Goal: Information Seeking & Learning: Compare options

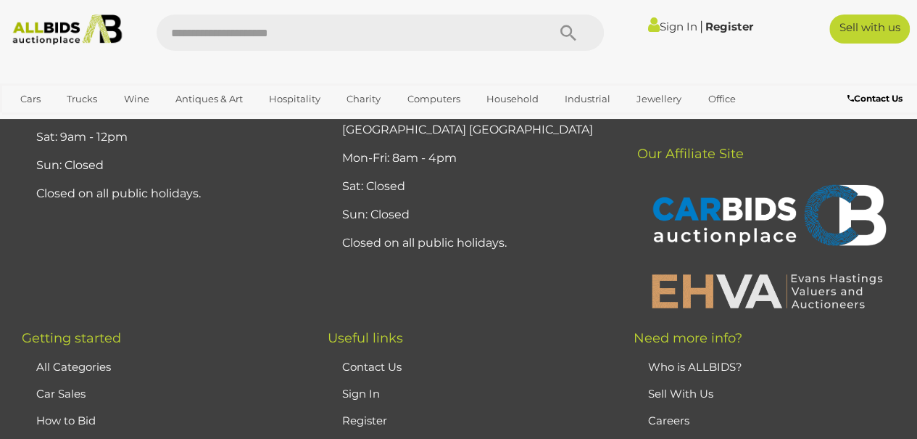
scroll to position [3578, 0]
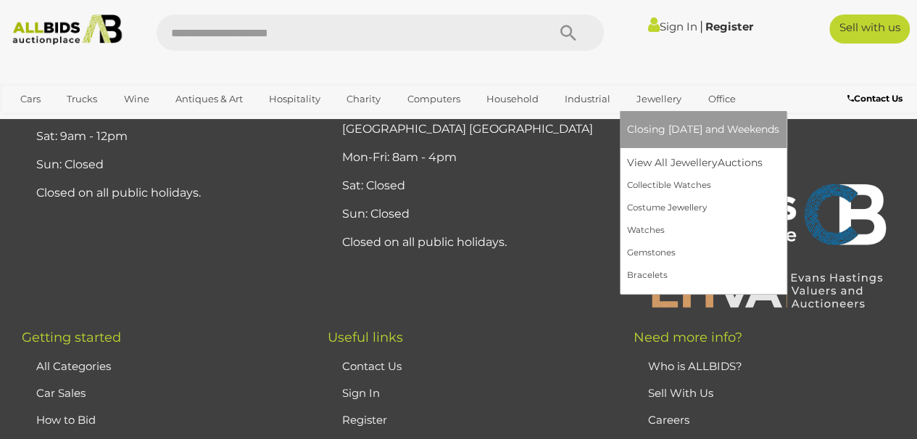
click at [651, 99] on link "Jewellery" at bounding box center [659, 99] width 64 height 24
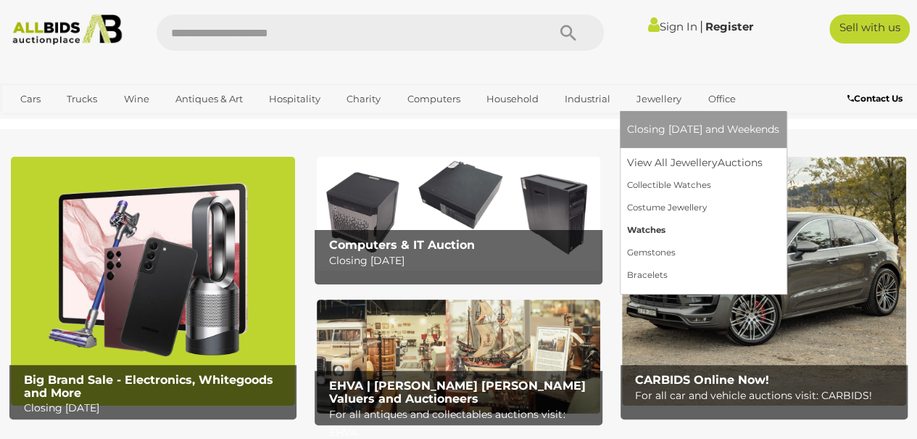
click at [639, 234] on link "Watches" at bounding box center [703, 230] width 152 height 22
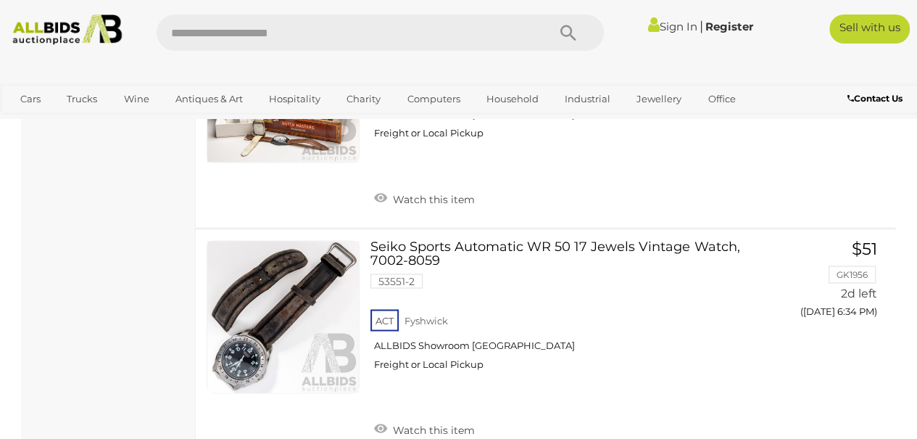
scroll to position [1104, 0]
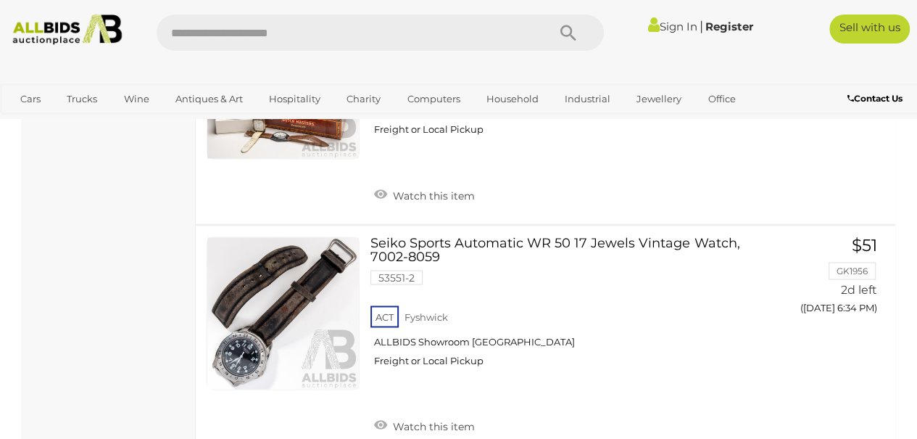
click at [265, 328] on link at bounding box center [283, 312] width 153 height 153
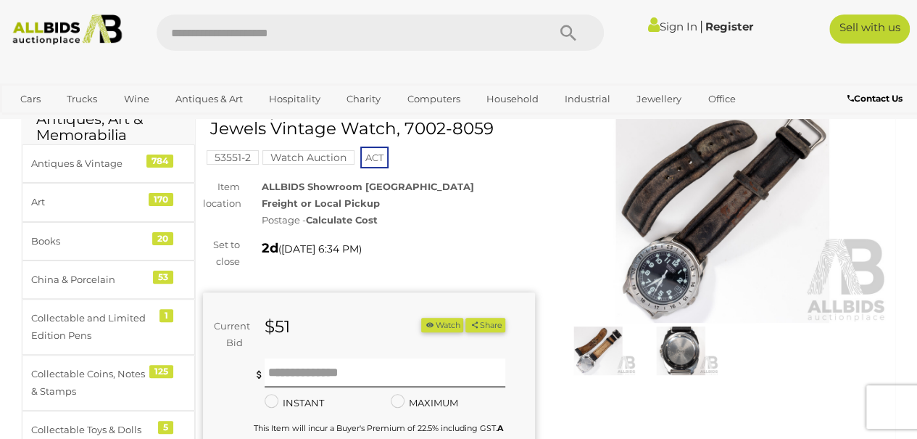
scroll to position [70, 0]
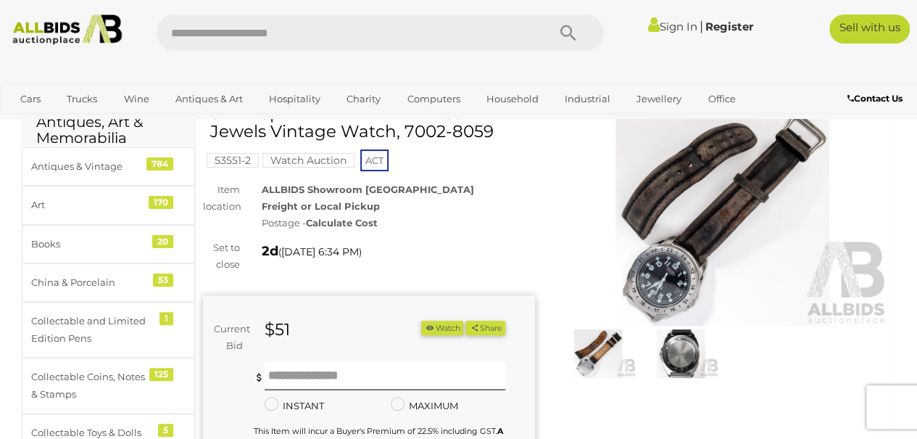
click at [686, 348] on img at bounding box center [680, 353] width 75 height 49
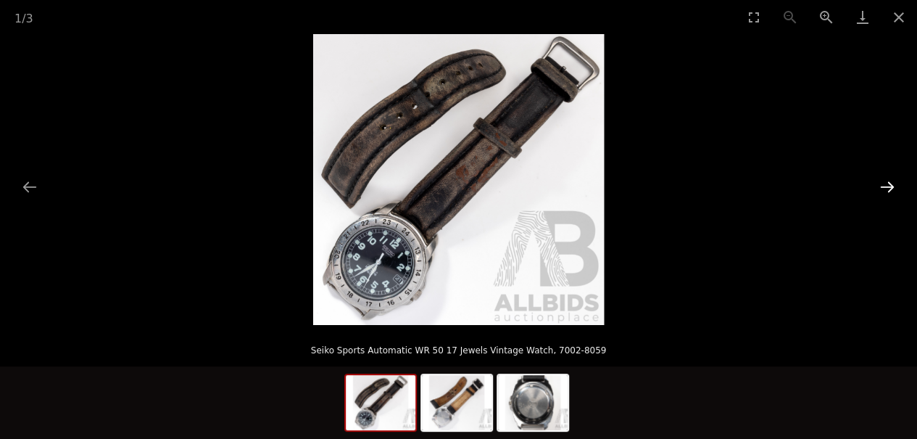
click at [889, 194] on button "Next slide" at bounding box center [887, 187] width 30 height 28
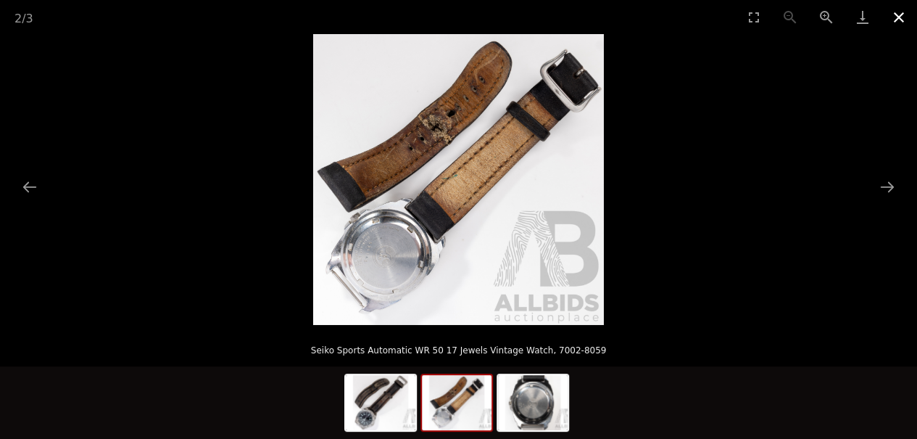
click at [897, 17] on button "Close gallery" at bounding box center [899, 17] width 36 height 34
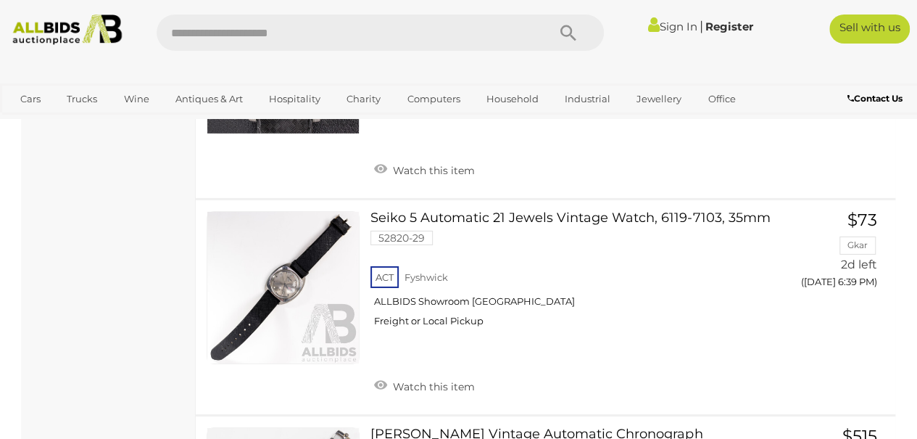
scroll to position [2298, 0]
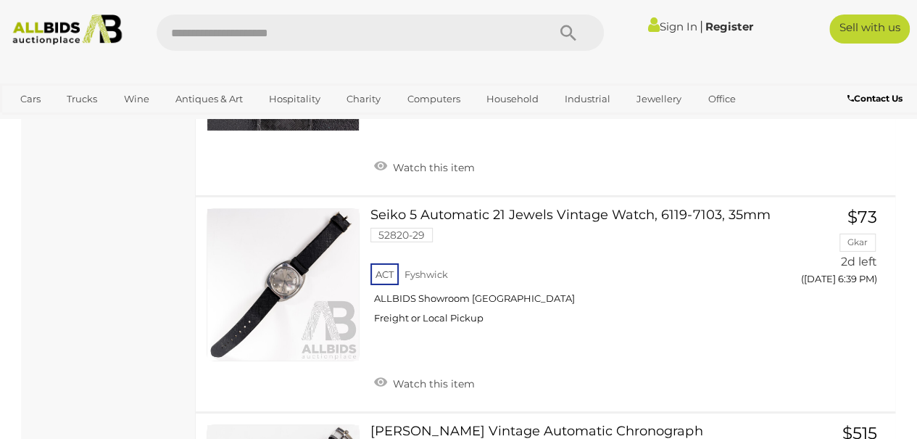
click at [287, 267] on link at bounding box center [283, 284] width 153 height 153
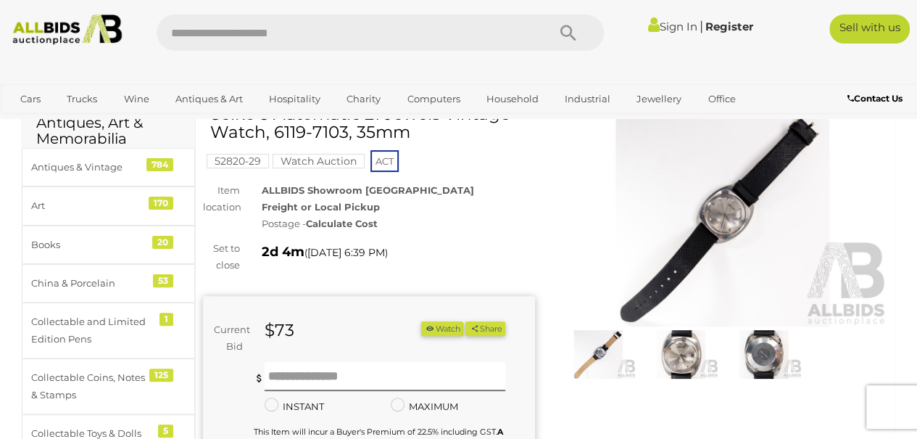
scroll to position [77, 0]
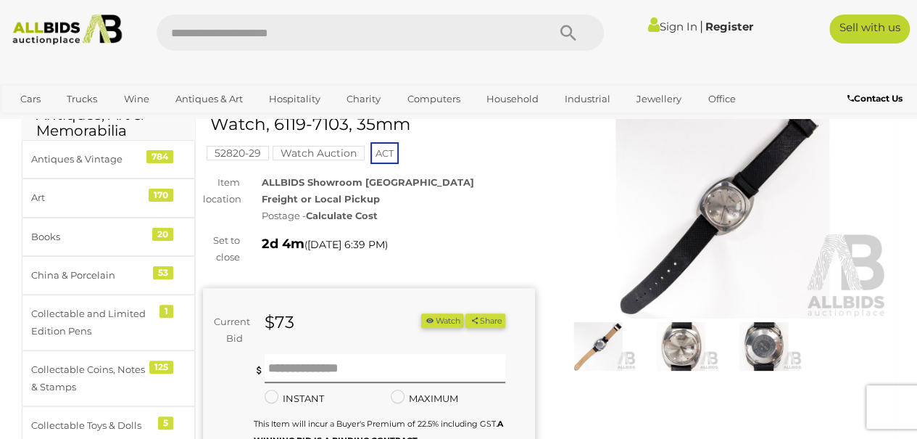
click at [752, 231] on img at bounding box center [723, 211] width 332 height 214
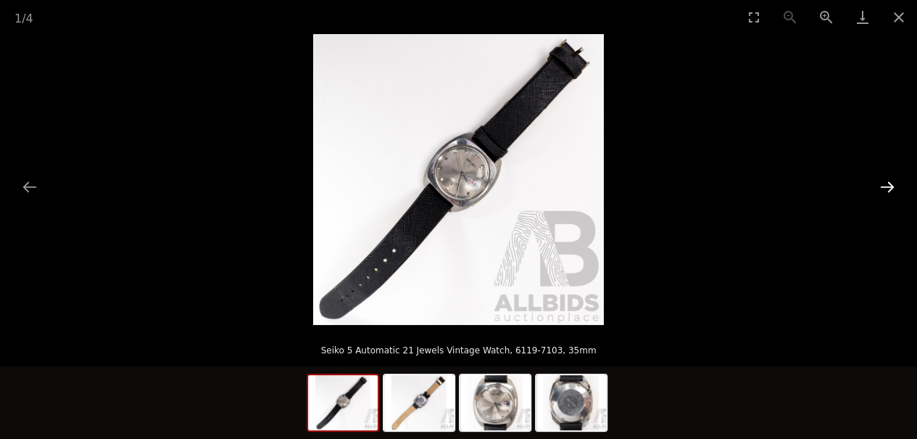
click at [892, 191] on button "Next slide" at bounding box center [887, 187] width 30 height 28
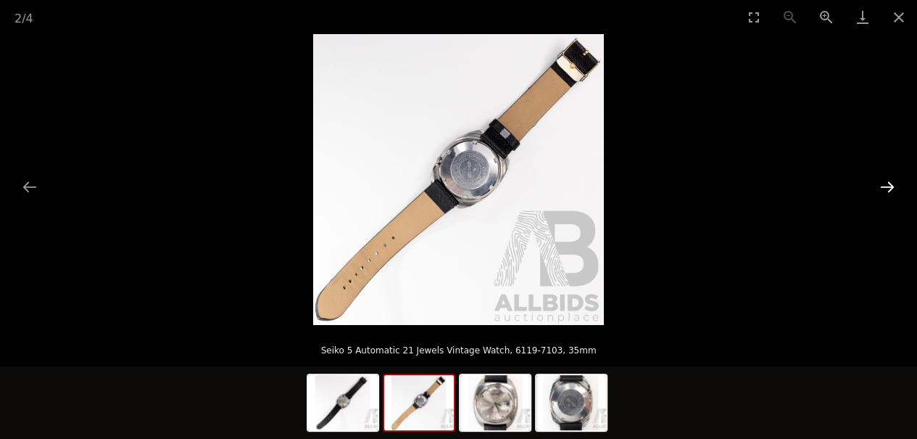
click at [892, 194] on button "Next slide" at bounding box center [887, 187] width 30 height 28
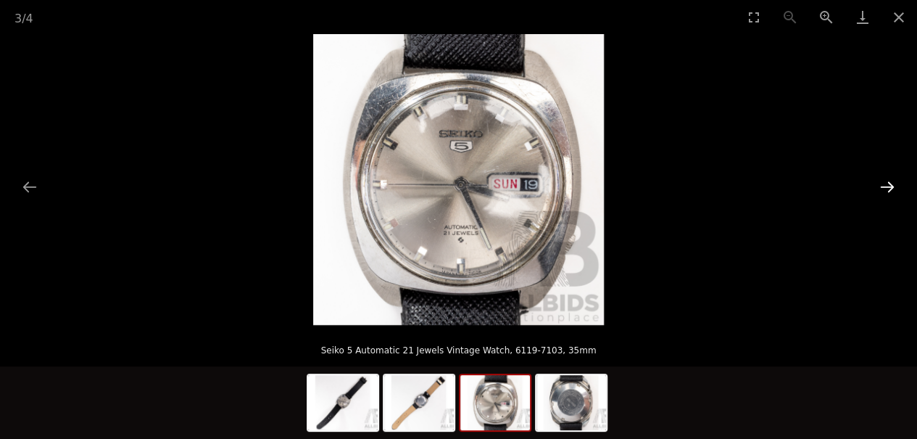
click at [891, 190] on button "Next slide" at bounding box center [887, 187] width 30 height 28
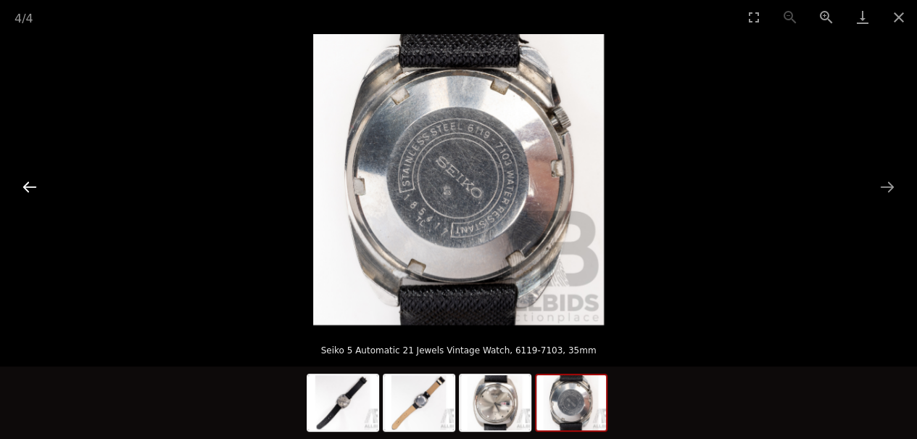
click at [29, 196] on button "Previous slide" at bounding box center [29, 187] width 30 height 28
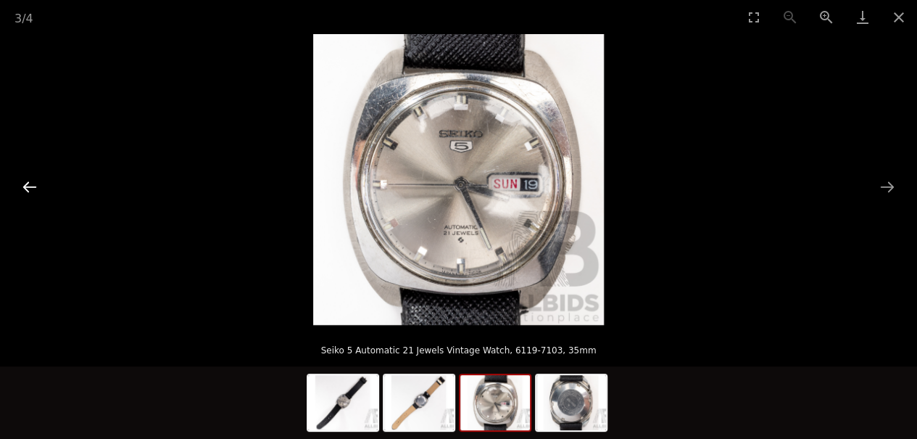
click at [28, 199] on button "Previous slide" at bounding box center [29, 187] width 30 height 28
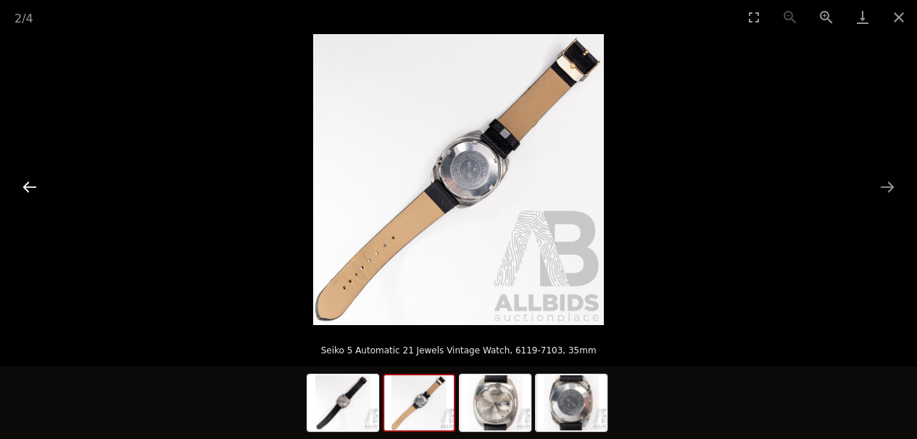
click at [30, 200] on button "Previous slide" at bounding box center [29, 187] width 30 height 28
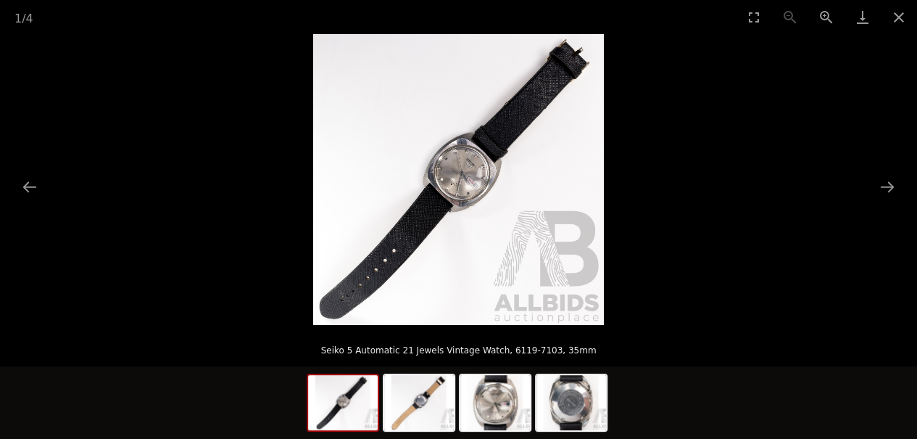
click at [100, 68] on picture at bounding box center [458, 179] width 917 height 291
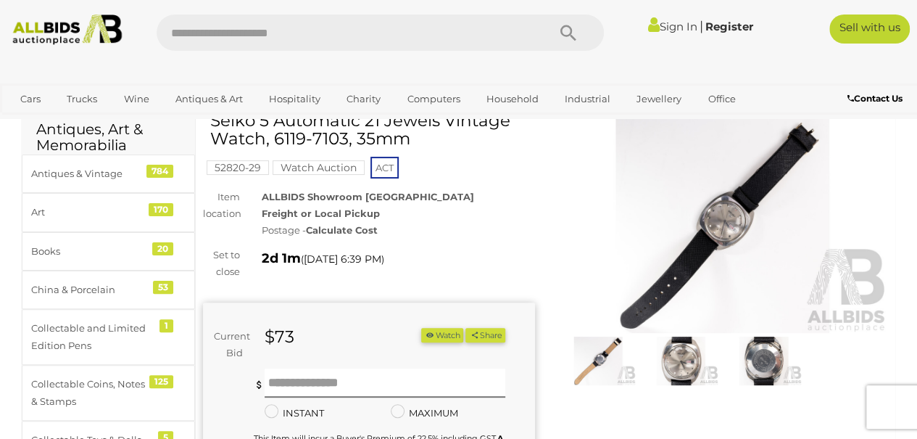
scroll to position [48, 0]
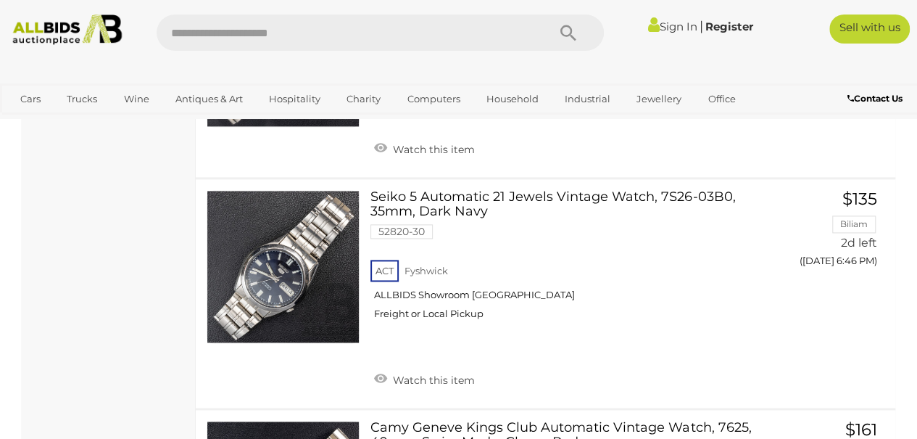
scroll to position [3670, 0]
click at [275, 260] on link at bounding box center [283, 266] width 153 height 153
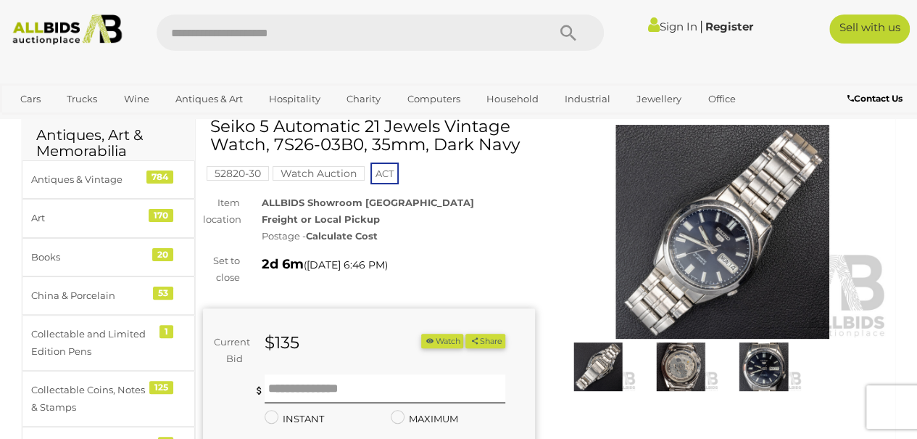
scroll to position [85, 0]
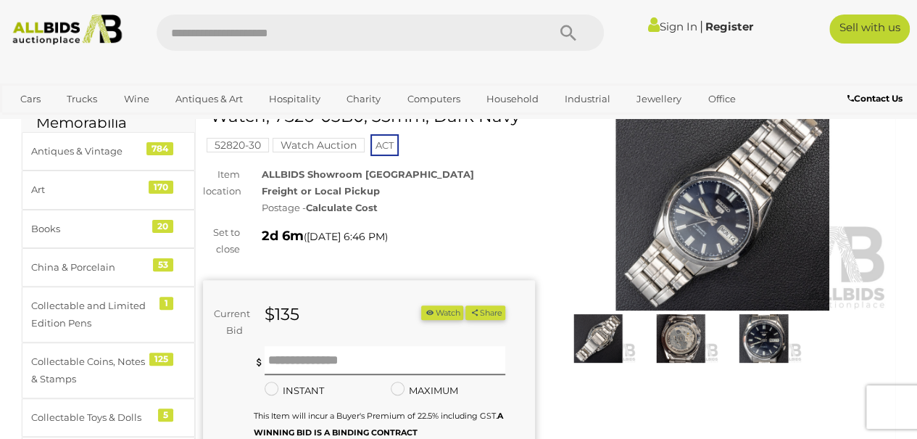
click at [686, 326] on img at bounding box center [680, 338] width 75 height 49
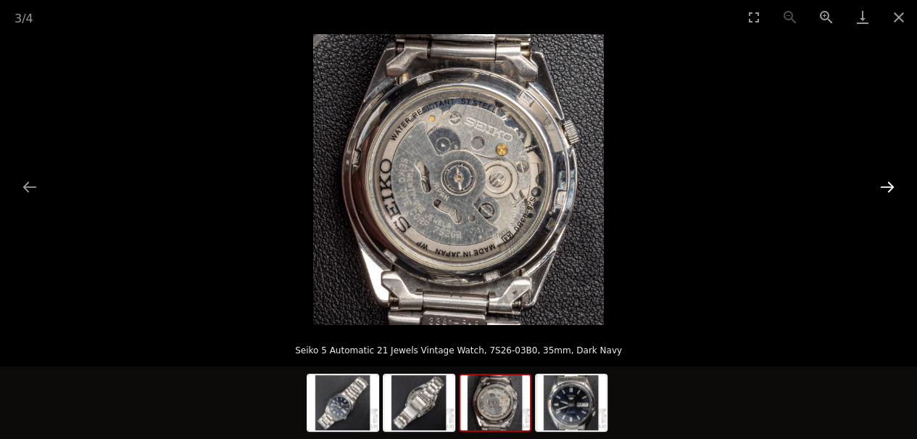
click at [892, 191] on button "Next slide" at bounding box center [887, 187] width 30 height 28
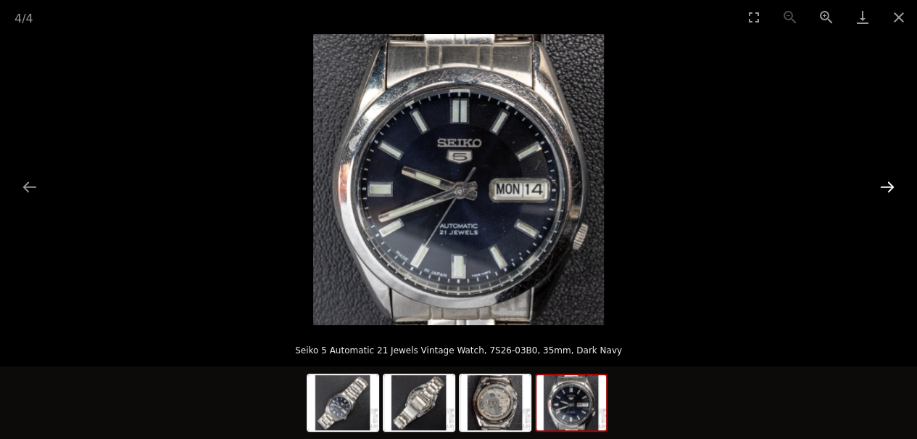
click at [899, 186] on button "Next slide" at bounding box center [887, 187] width 30 height 28
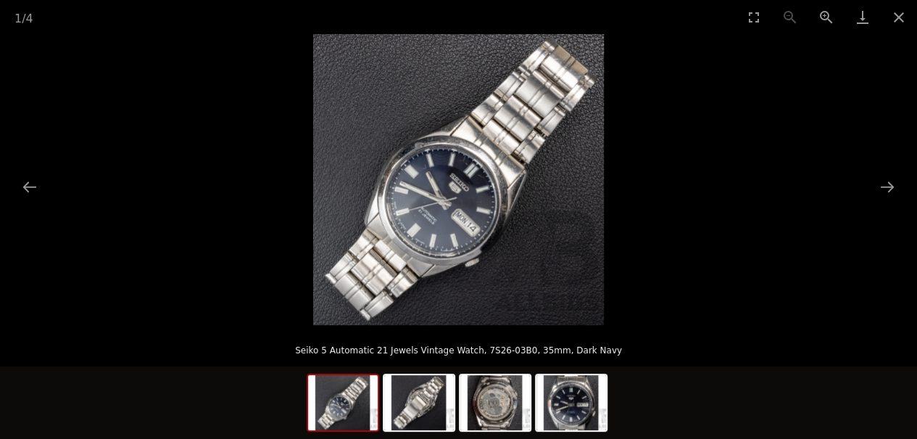
click at [903, 193] on picture at bounding box center [458, 179] width 917 height 291
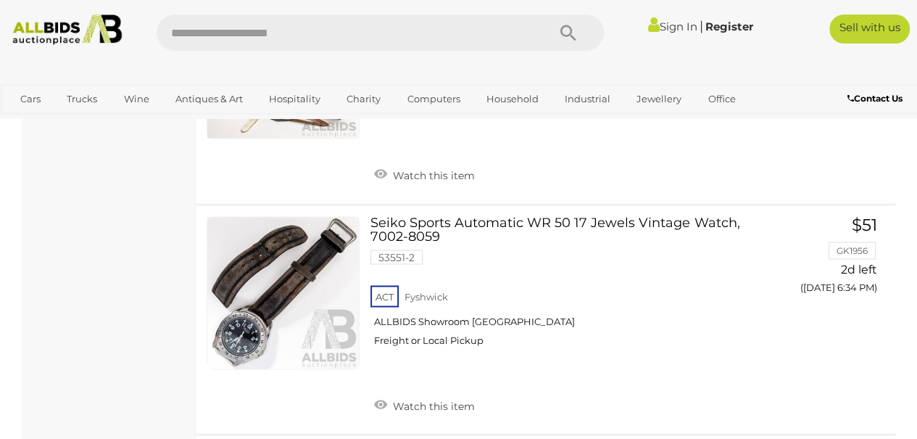
scroll to position [3754, 0]
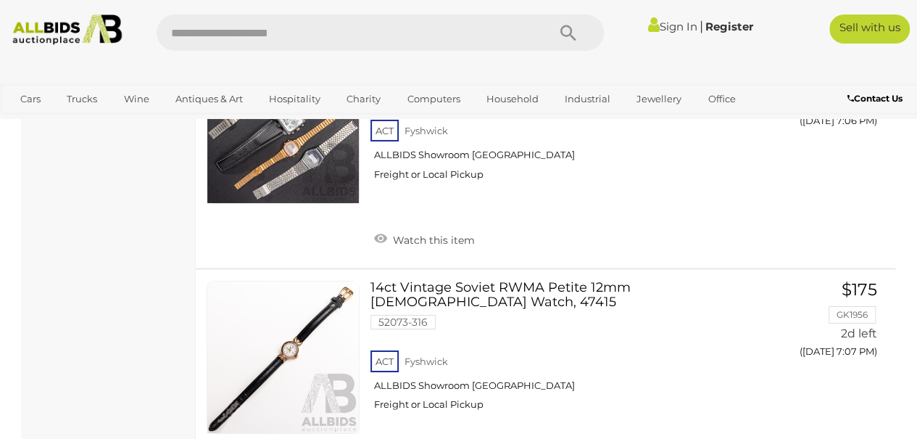
scroll to position [7973, 0]
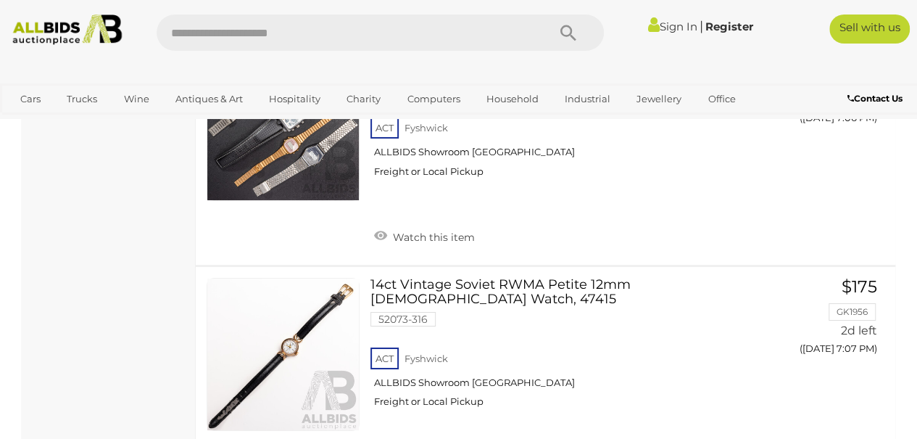
click at [283, 291] on link at bounding box center [283, 354] width 153 height 153
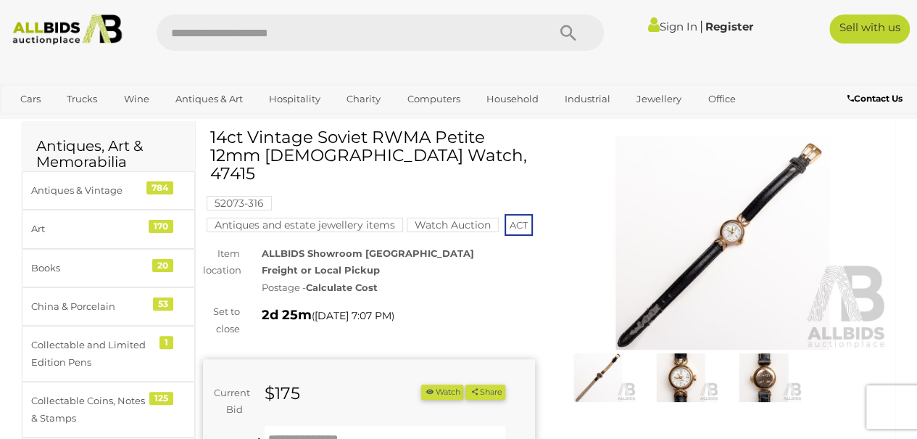
scroll to position [51, 0]
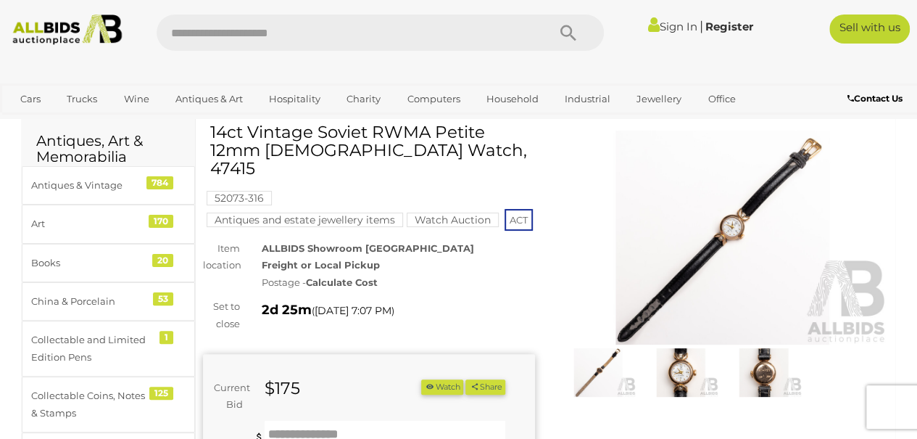
click at [832, 276] on img at bounding box center [723, 237] width 332 height 214
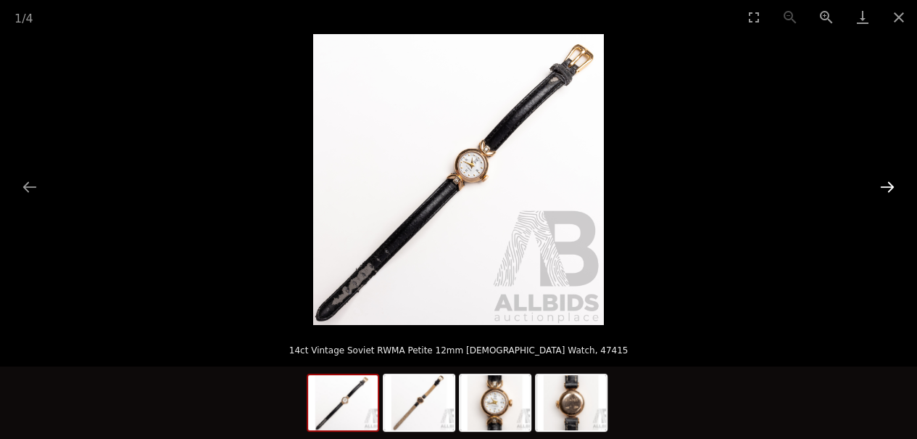
click at [892, 193] on button "Next slide" at bounding box center [887, 187] width 30 height 28
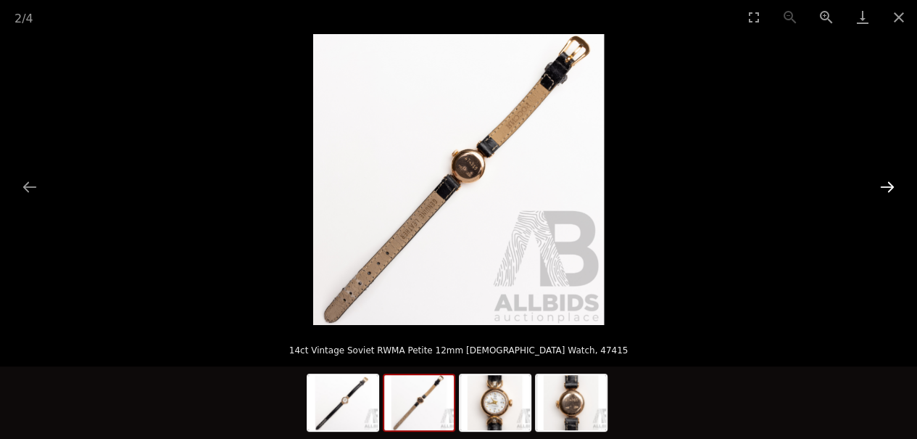
click at [896, 194] on button "Next slide" at bounding box center [887, 187] width 30 height 28
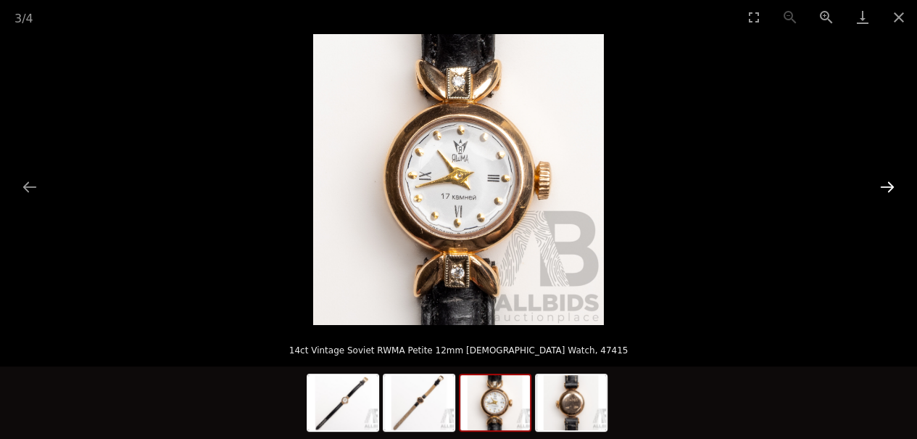
click at [893, 192] on button "Next slide" at bounding box center [887, 187] width 30 height 28
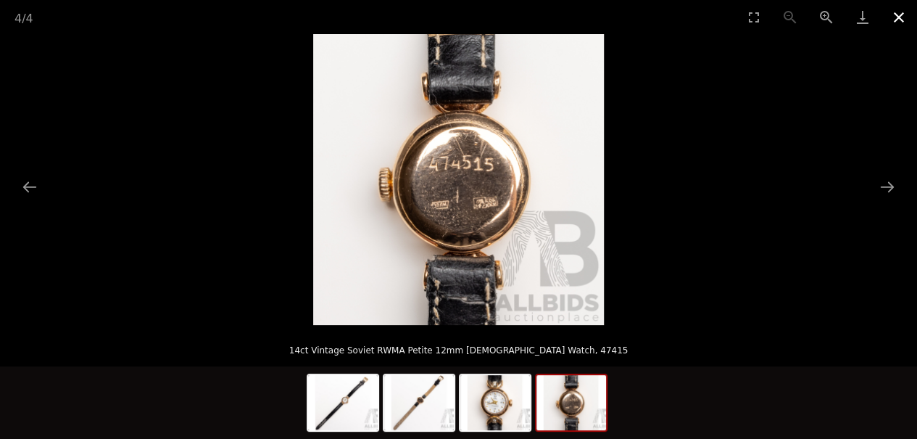
click at [903, 20] on button "Close gallery" at bounding box center [899, 17] width 36 height 34
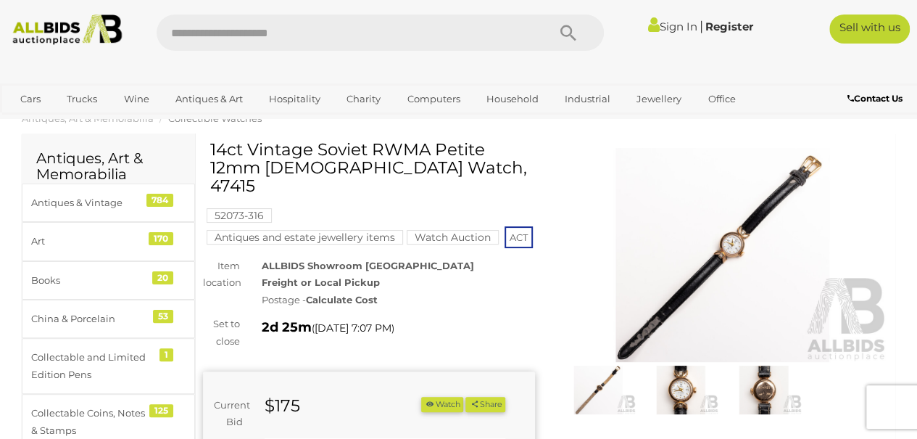
scroll to position [11, 0]
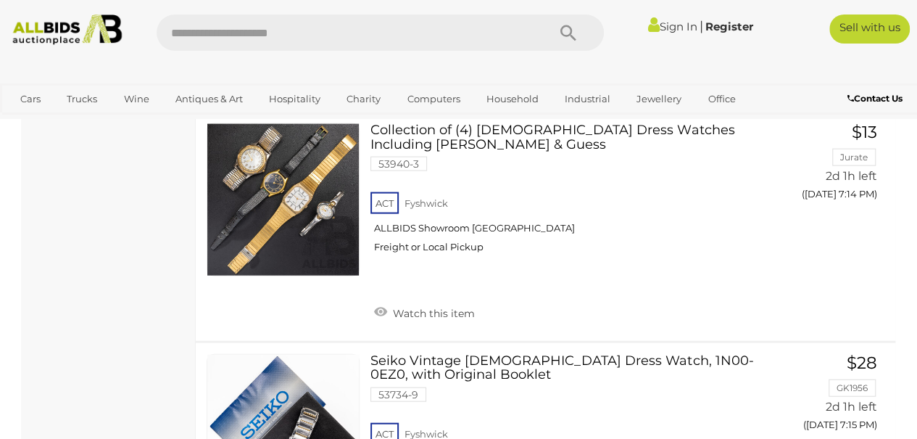
scroll to position [9781, 0]
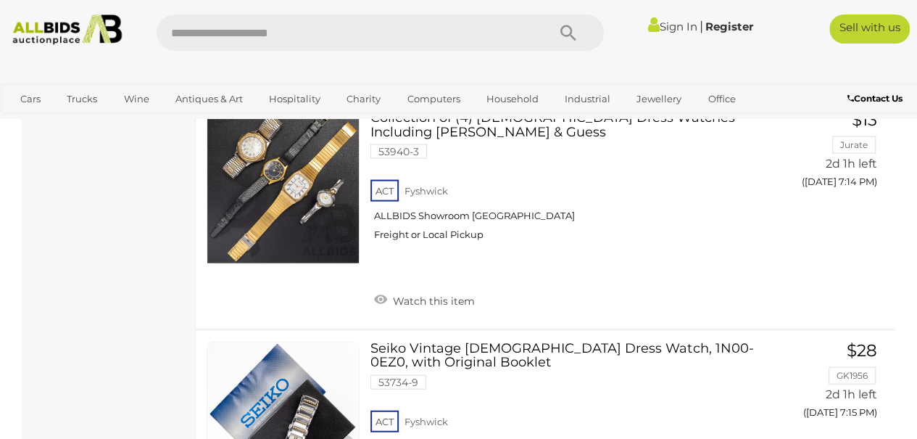
click at [277, 341] on link at bounding box center [283, 417] width 153 height 153
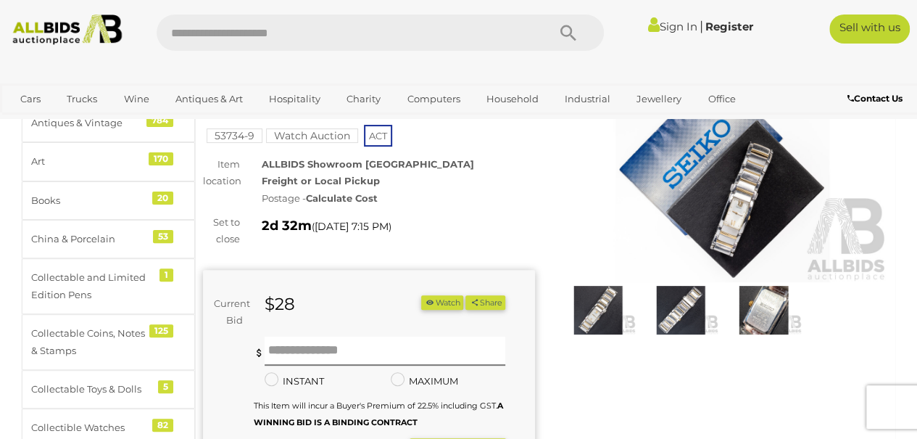
scroll to position [111, 0]
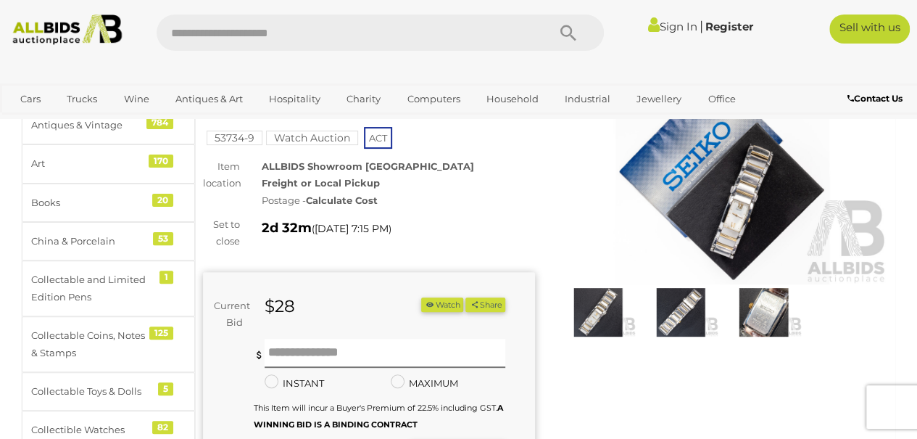
click at [748, 207] on img at bounding box center [723, 177] width 332 height 214
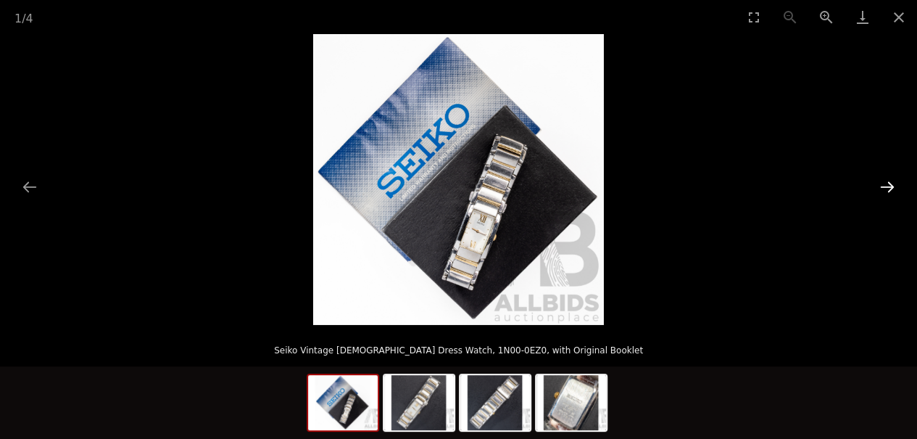
click at [893, 187] on button "Next slide" at bounding box center [887, 187] width 30 height 28
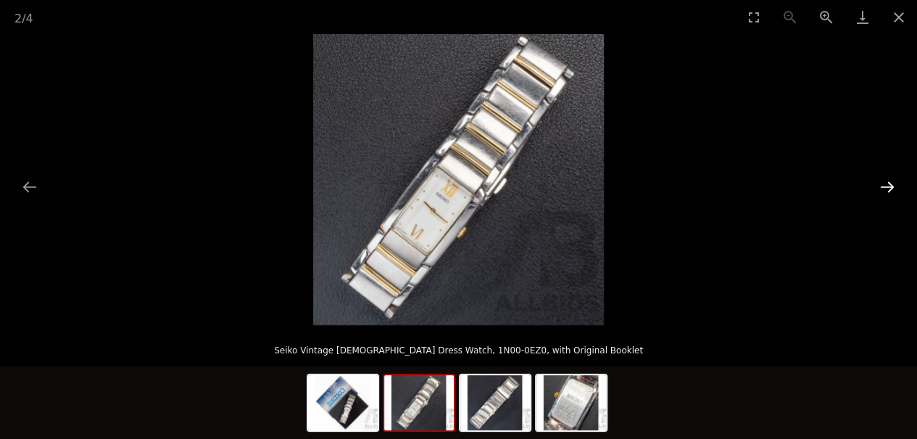
click at [895, 183] on button "Next slide" at bounding box center [887, 187] width 30 height 28
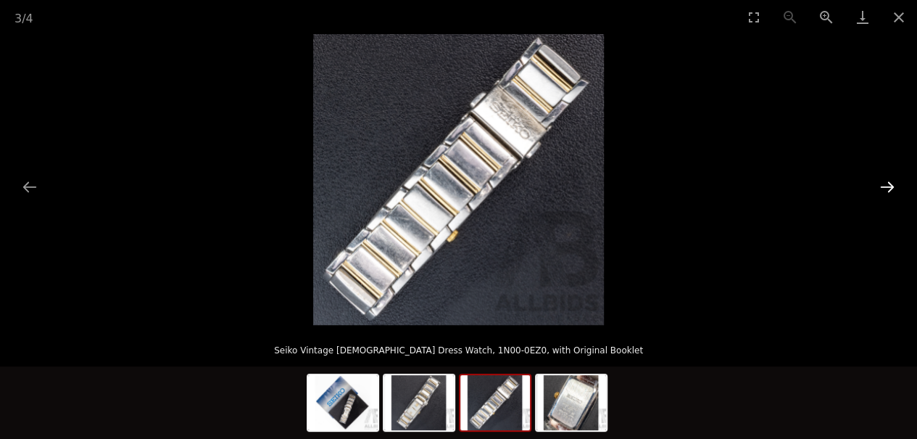
click at [892, 184] on button "Next slide" at bounding box center [887, 187] width 30 height 28
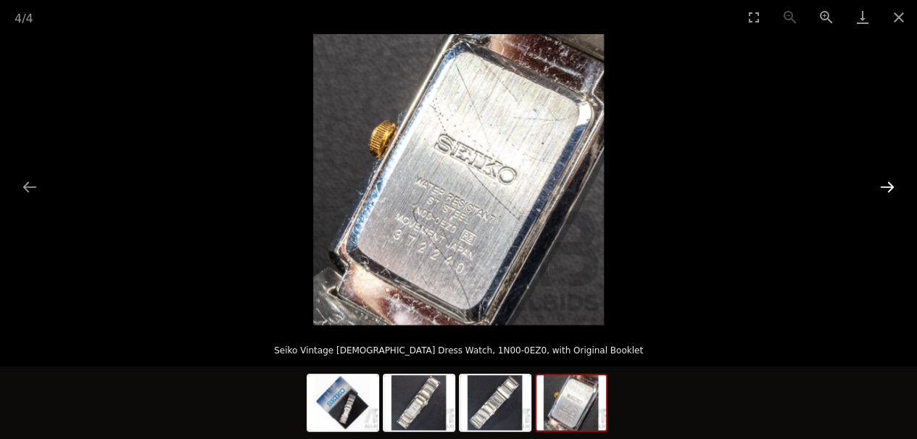
click at [892, 186] on button "Next slide" at bounding box center [887, 187] width 30 height 28
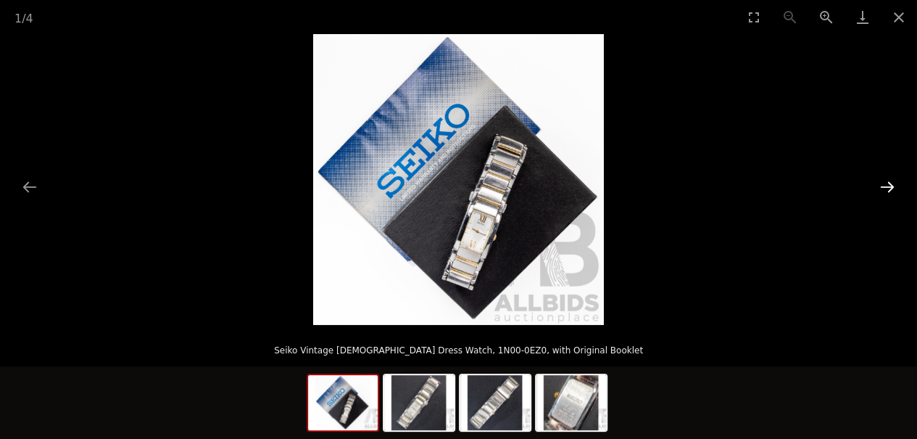
click at [890, 189] on button "Next slide" at bounding box center [887, 187] width 30 height 28
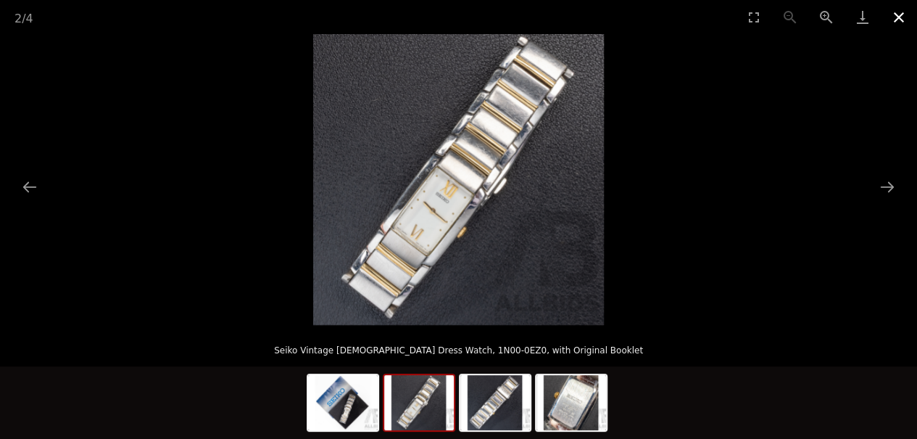
click at [898, 19] on button "Close gallery" at bounding box center [899, 17] width 36 height 34
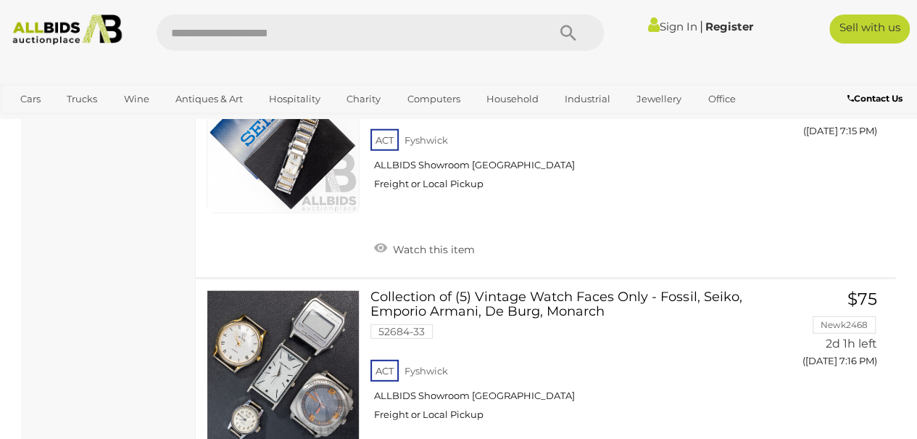
scroll to position [10066, 0]
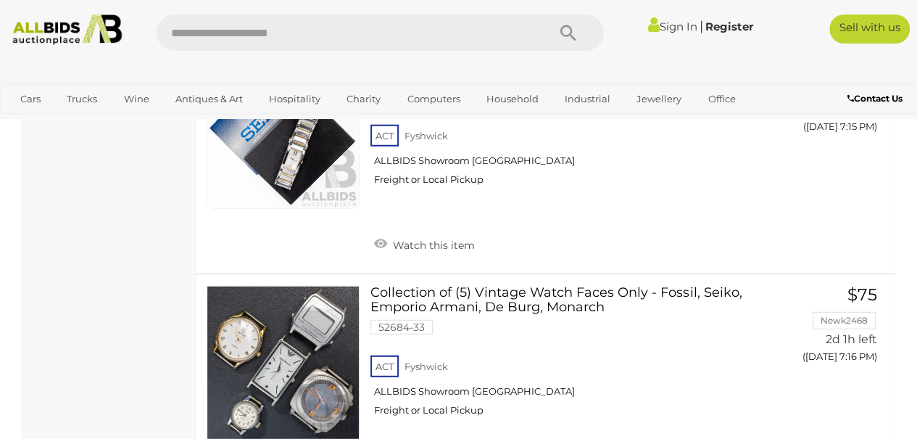
click at [262, 286] on link at bounding box center [283, 362] width 153 height 153
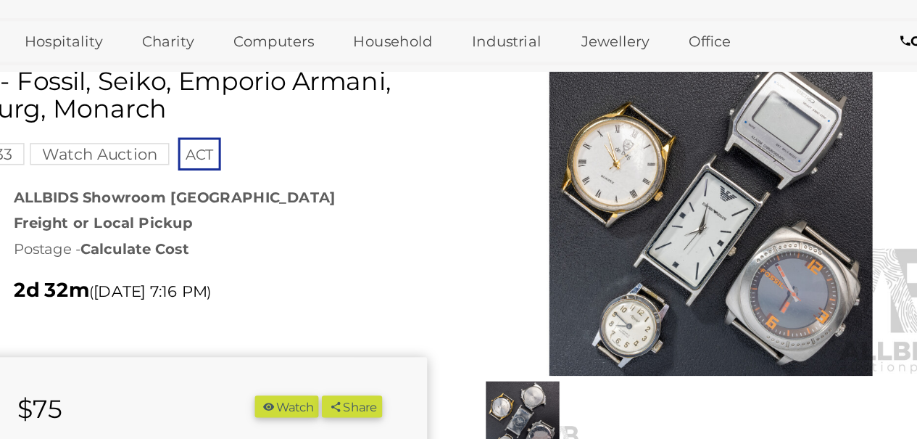
scroll to position [75, 0]
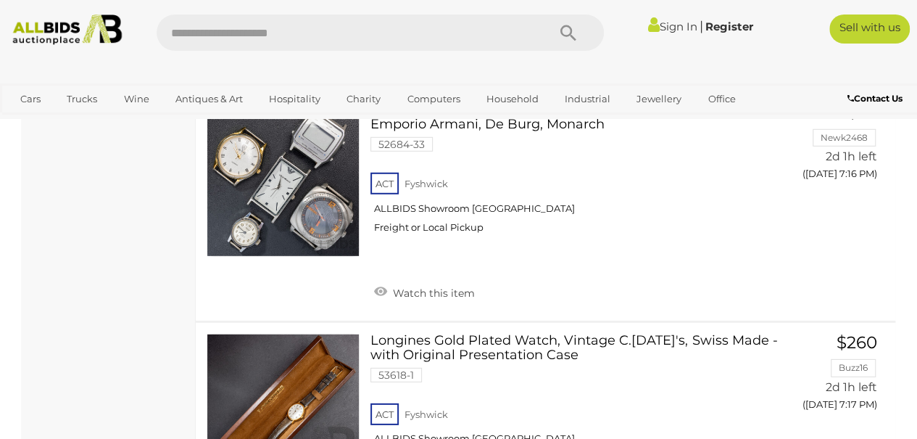
scroll to position [10250, 0]
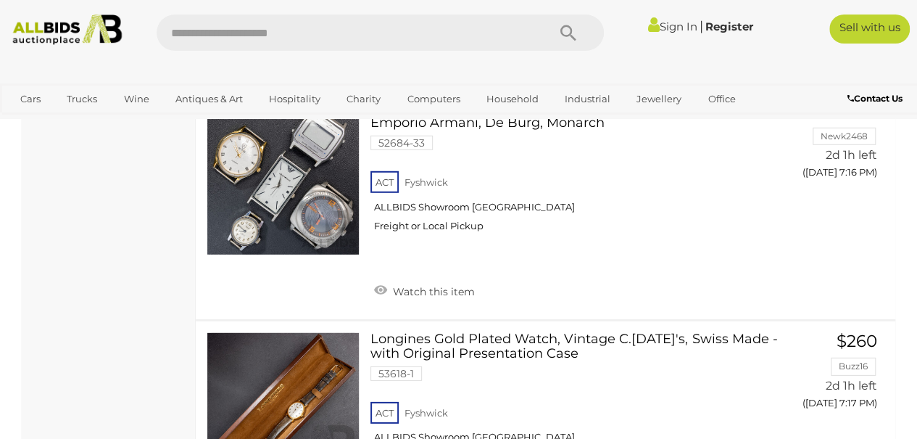
click at [303, 332] on link at bounding box center [283, 408] width 153 height 153
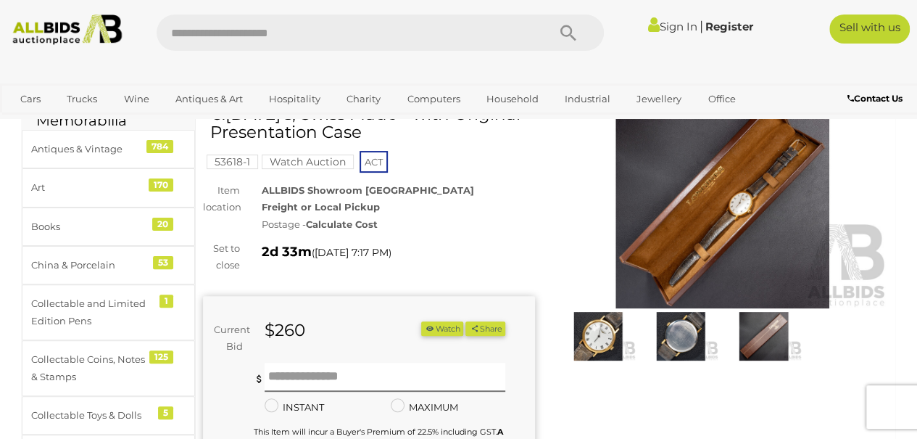
scroll to position [87, 0]
click at [749, 223] on img at bounding box center [723, 201] width 332 height 214
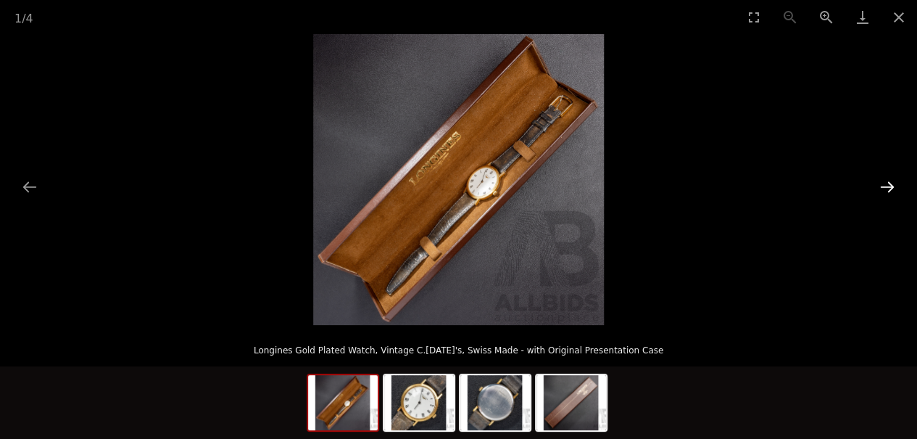
click at [892, 188] on button "Next slide" at bounding box center [887, 187] width 30 height 28
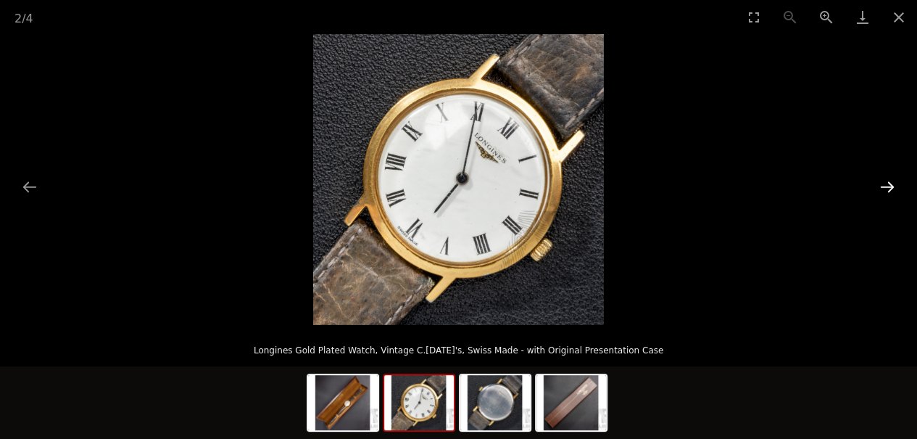
click at [888, 194] on button "Next slide" at bounding box center [887, 187] width 30 height 28
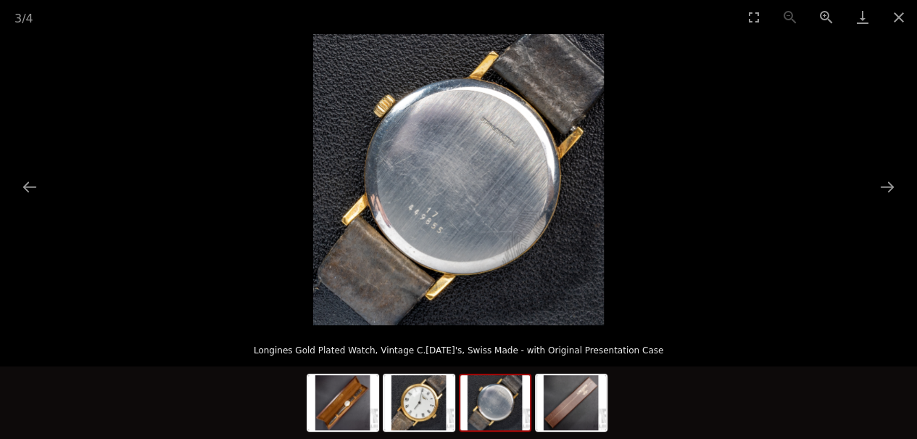
click at [887, 201] on picture at bounding box center [458, 179] width 917 height 291
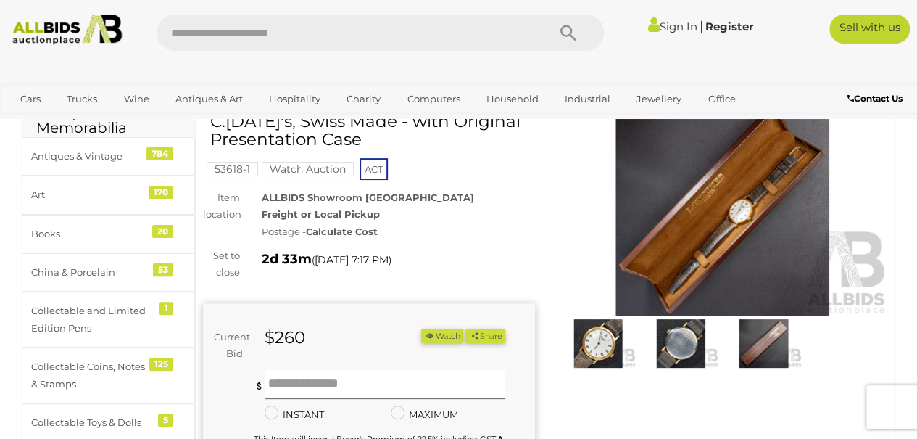
scroll to position [76, 0]
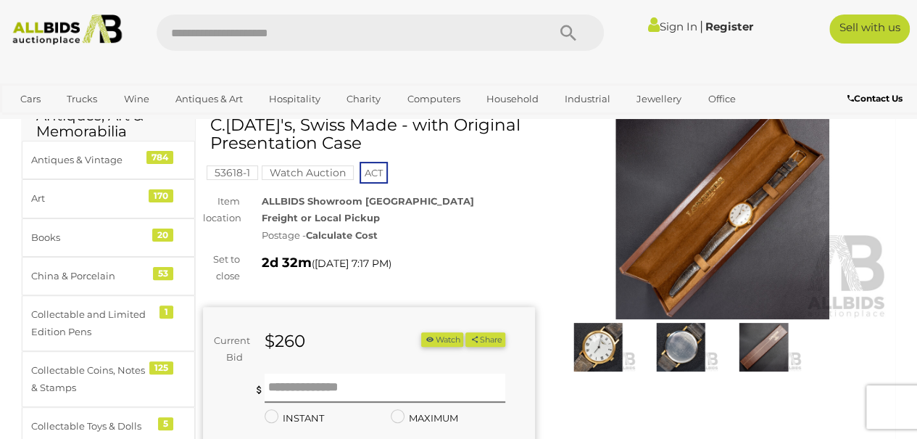
click at [689, 345] on img at bounding box center [680, 347] width 75 height 49
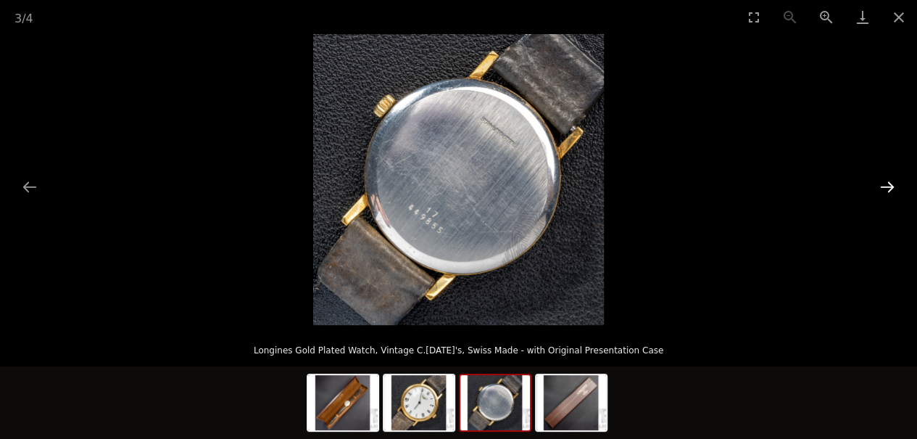
click at [893, 188] on button "Next slide" at bounding box center [887, 187] width 30 height 28
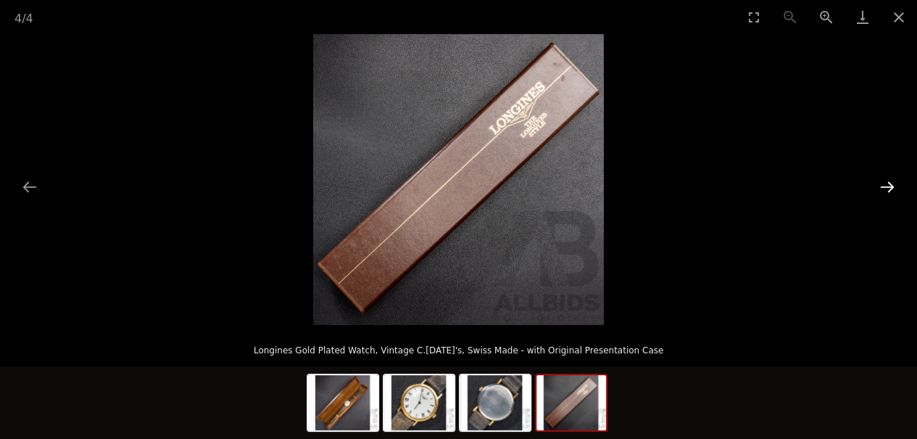
click at [891, 186] on button "Next slide" at bounding box center [887, 187] width 30 height 28
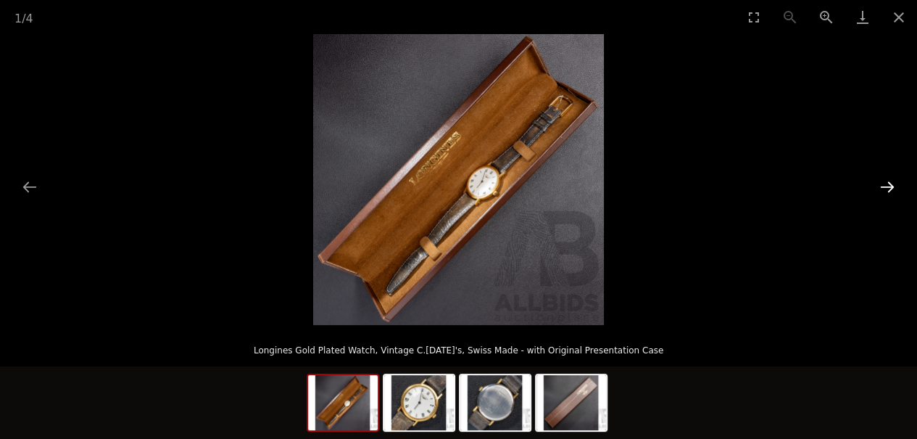
click at [885, 193] on button "Next slide" at bounding box center [887, 187] width 30 height 28
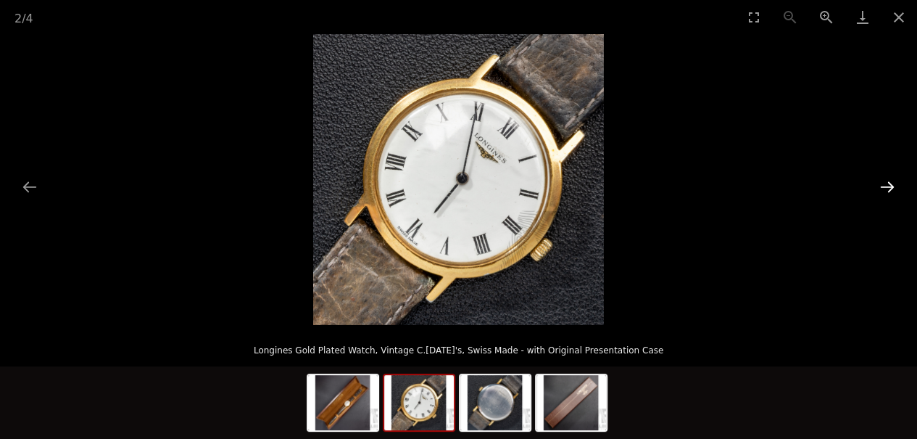
click at [884, 188] on button "Next slide" at bounding box center [887, 187] width 30 height 28
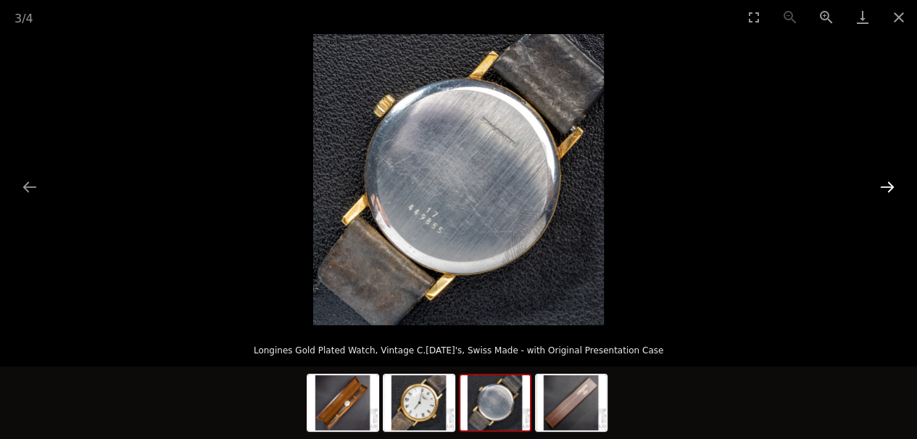
click at [885, 190] on button "Next slide" at bounding box center [887, 187] width 30 height 28
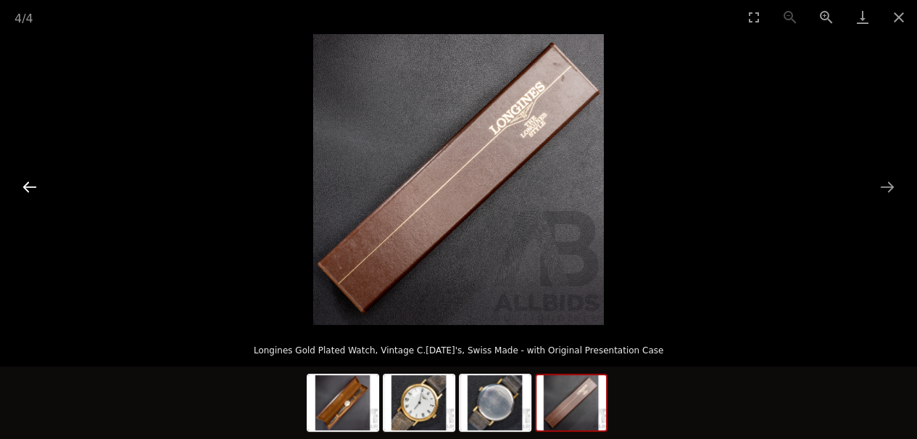
click at [30, 188] on button "Previous slide" at bounding box center [29, 187] width 30 height 28
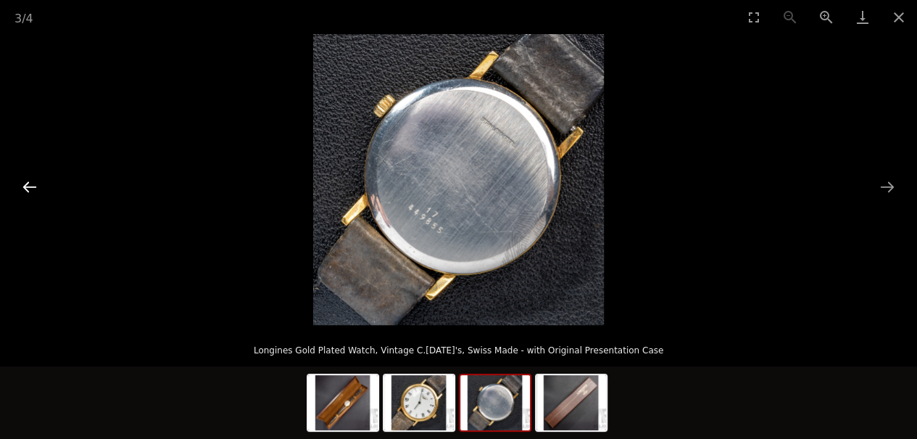
click at [37, 195] on button "Previous slide" at bounding box center [29, 187] width 30 height 28
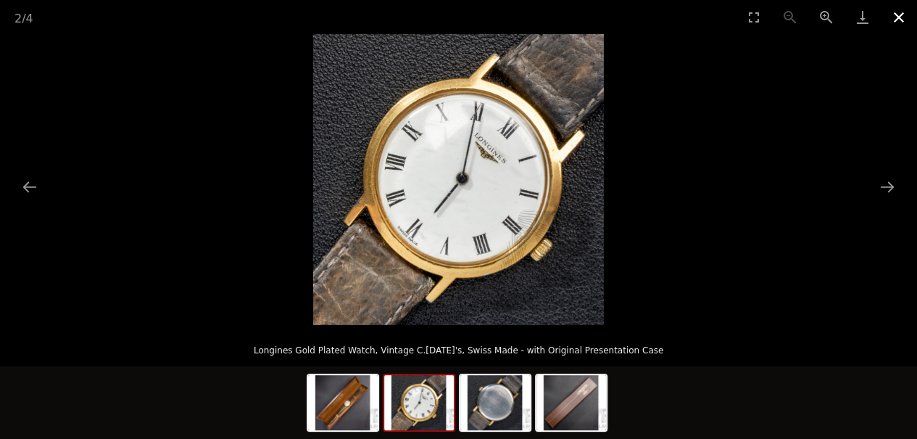
click at [909, 14] on button "Close gallery" at bounding box center [899, 17] width 36 height 34
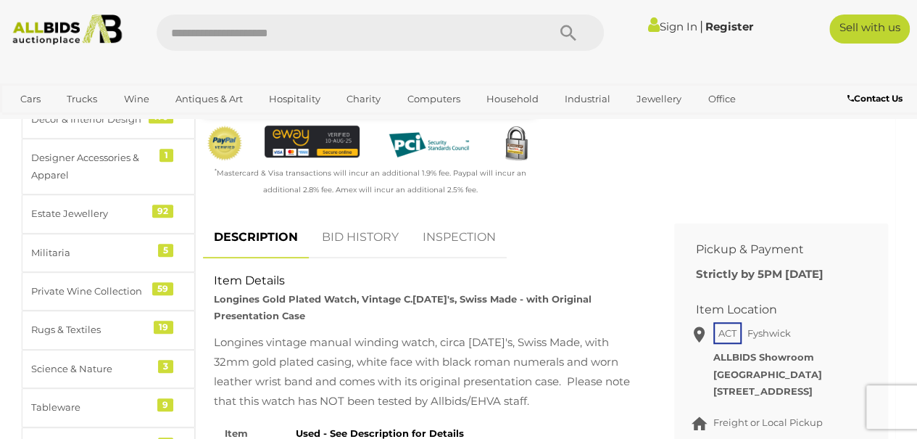
scroll to position [499, 0]
click at [370, 241] on link "BID HISTORY" at bounding box center [360, 236] width 99 height 43
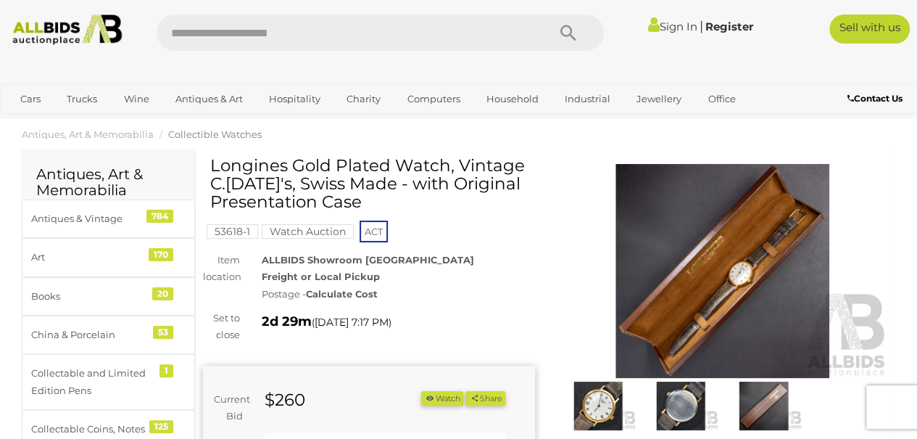
scroll to position [4, 0]
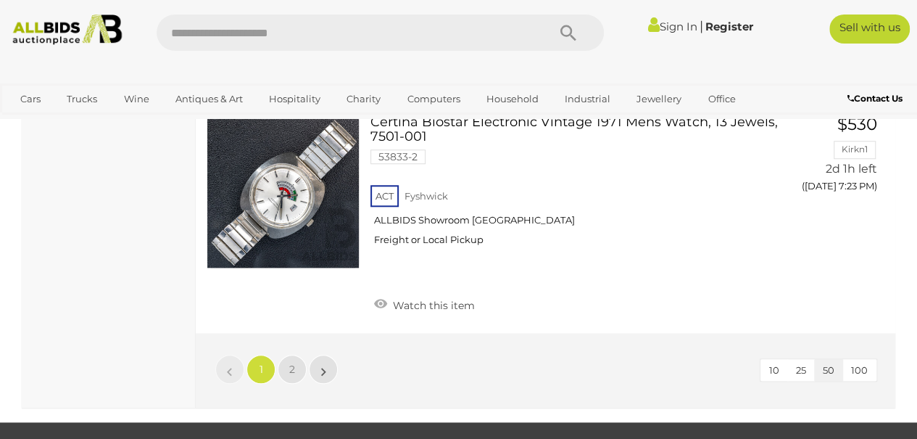
scroll to position [11608, 0]
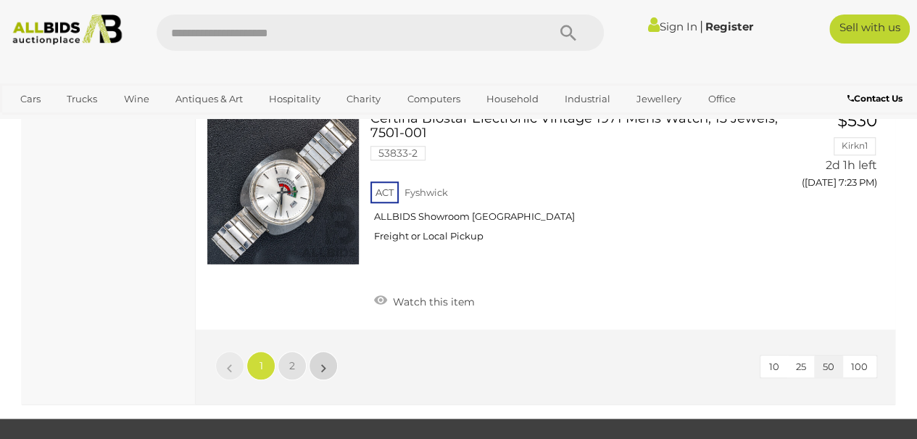
click at [320, 351] on link "»" at bounding box center [323, 365] width 29 height 29
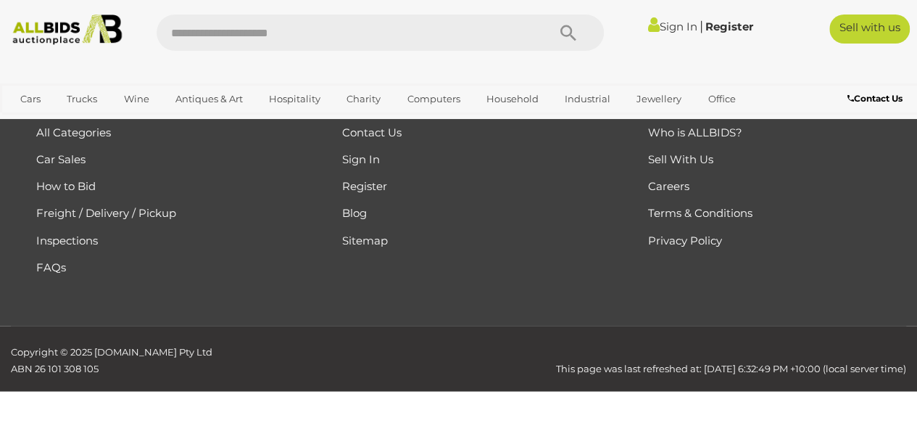
scroll to position [260, 0]
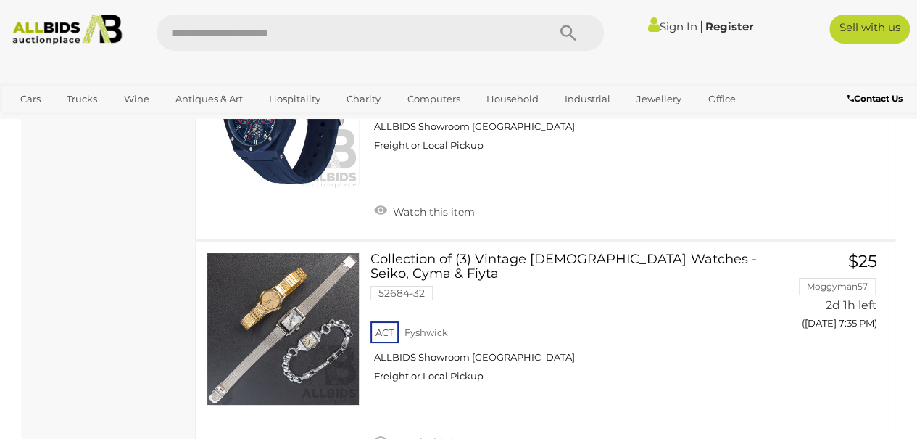
scroll to position [2631, 0]
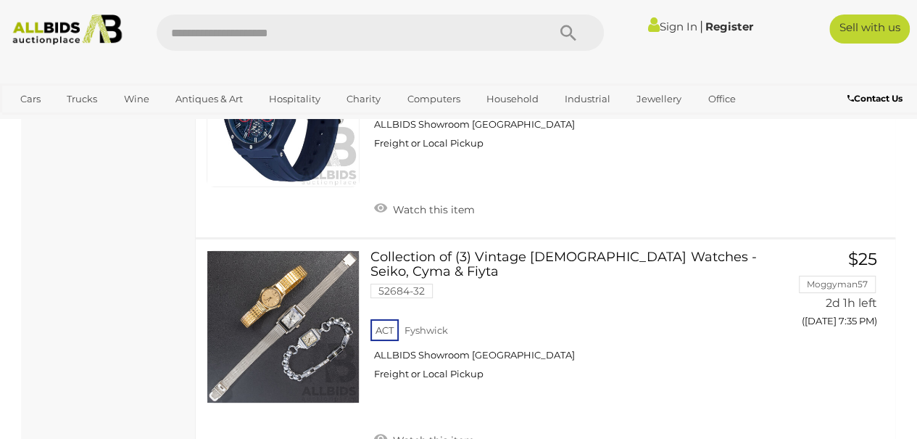
click at [274, 302] on link at bounding box center [283, 326] width 153 height 153
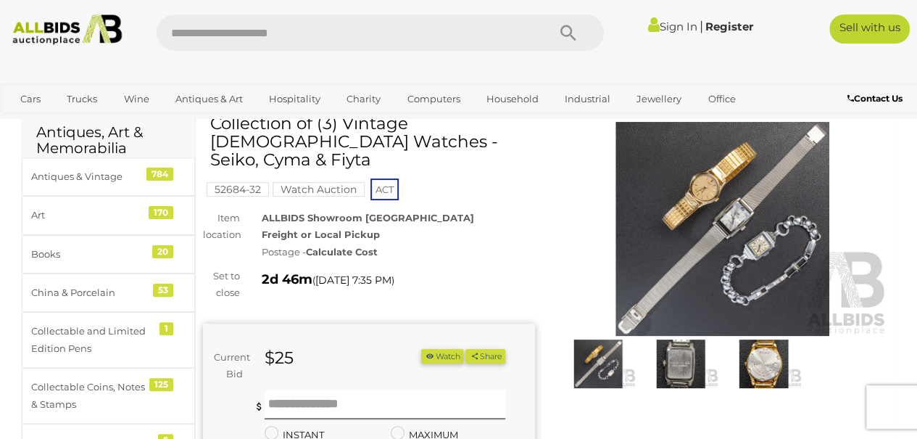
scroll to position [61, 0]
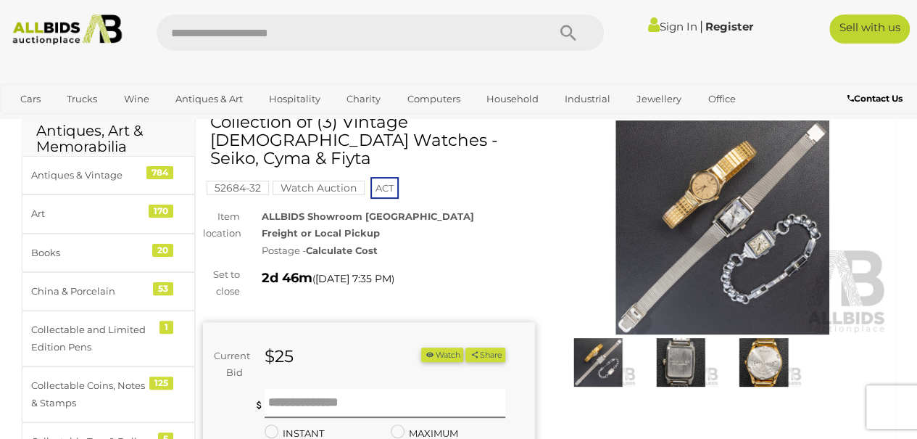
click at [765, 363] on img at bounding box center [763, 362] width 75 height 49
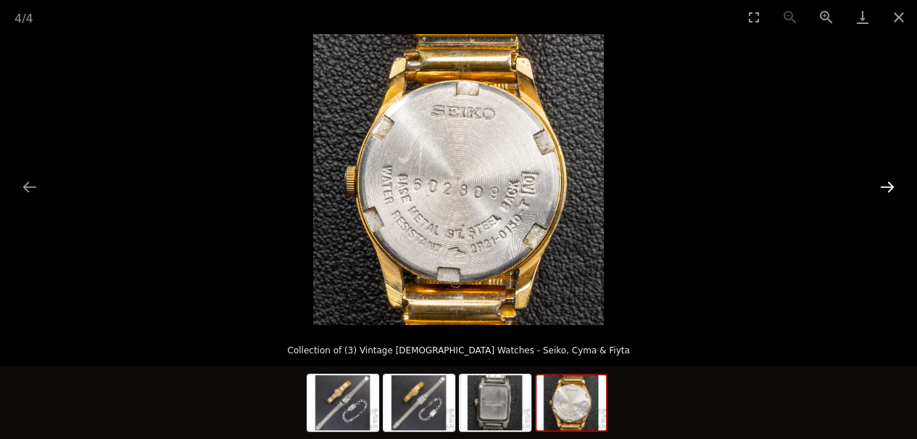
click at [892, 187] on button "Next slide" at bounding box center [887, 187] width 30 height 28
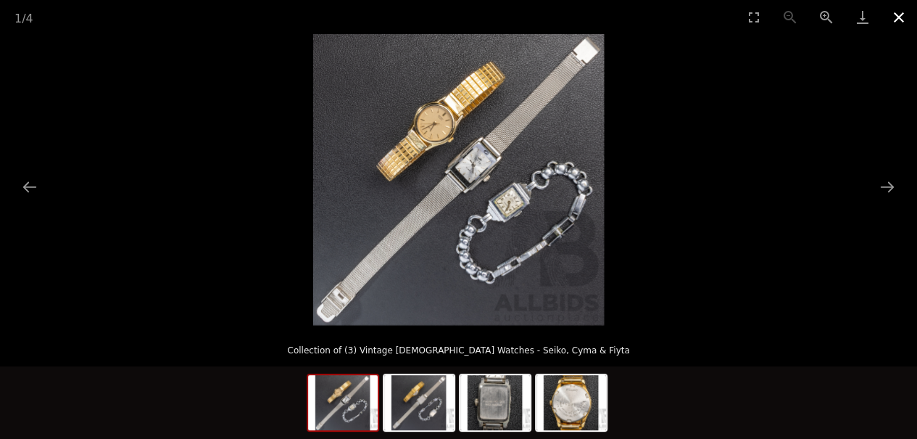
click at [901, 22] on button "Close gallery" at bounding box center [899, 17] width 36 height 34
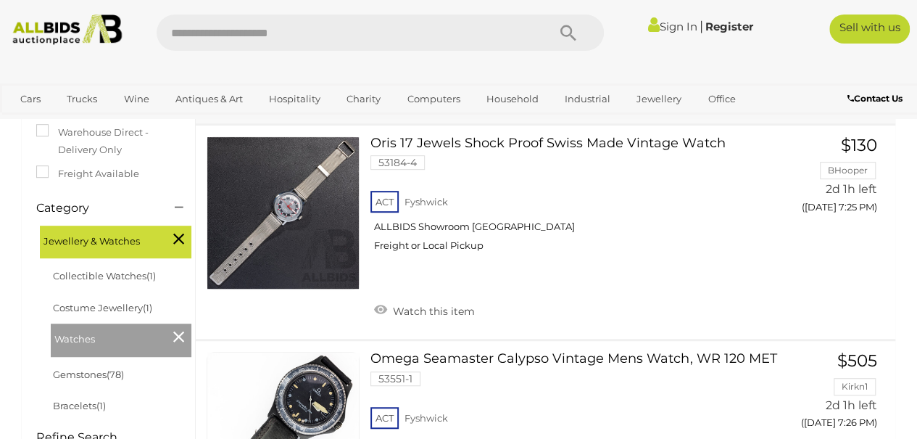
scroll to position [281, 0]
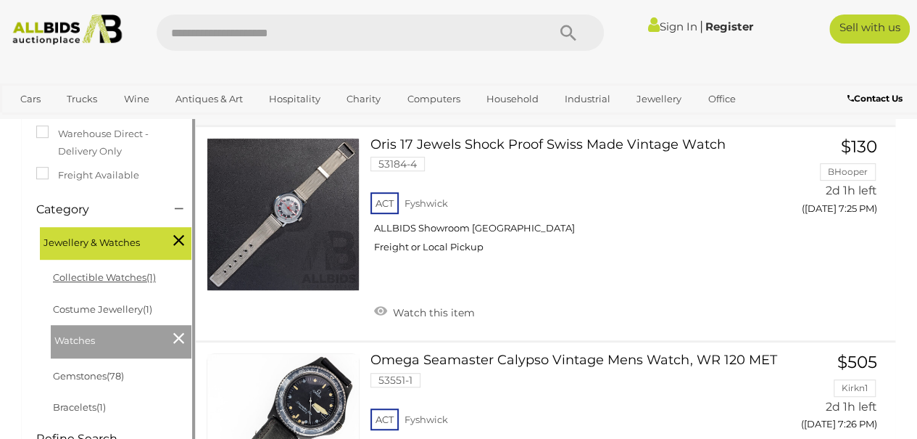
click at [95, 280] on link "Collectible Watches (1)" at bounding box center [104, 277] width 103 height 12
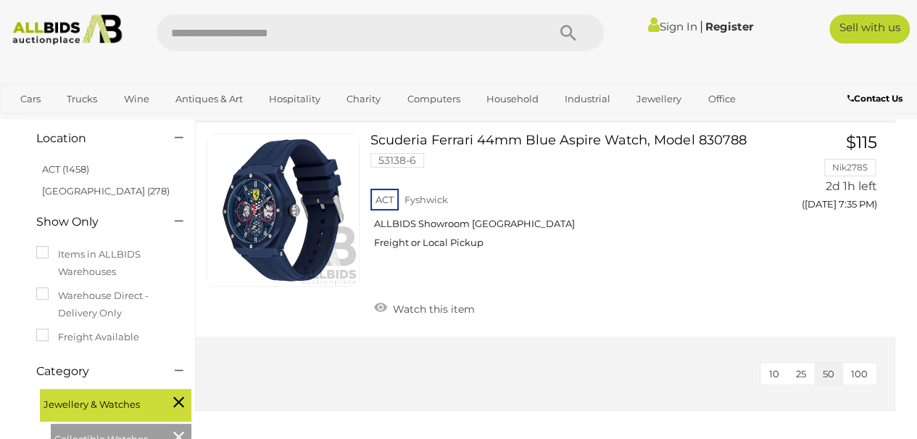
scroll to position [120, 0]
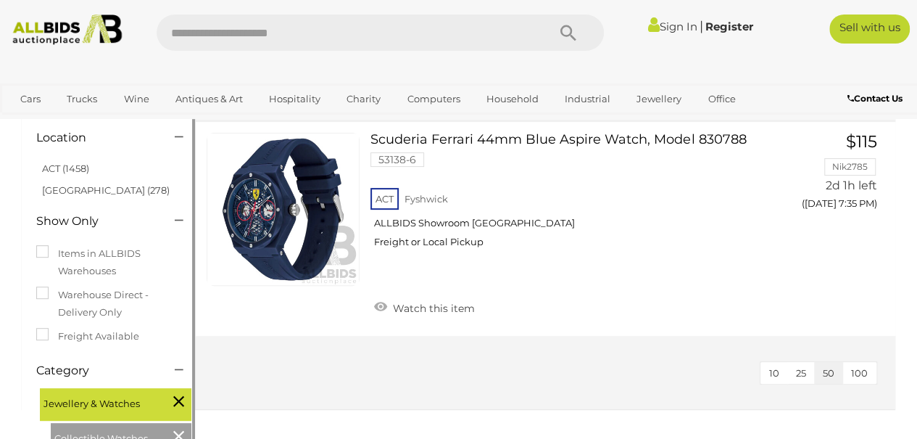
click at [26, 194] on div "ACT (1458) [GEOGRAPHIC_DATA] (278)" at bounding box center [108, 179] width 166 height 43
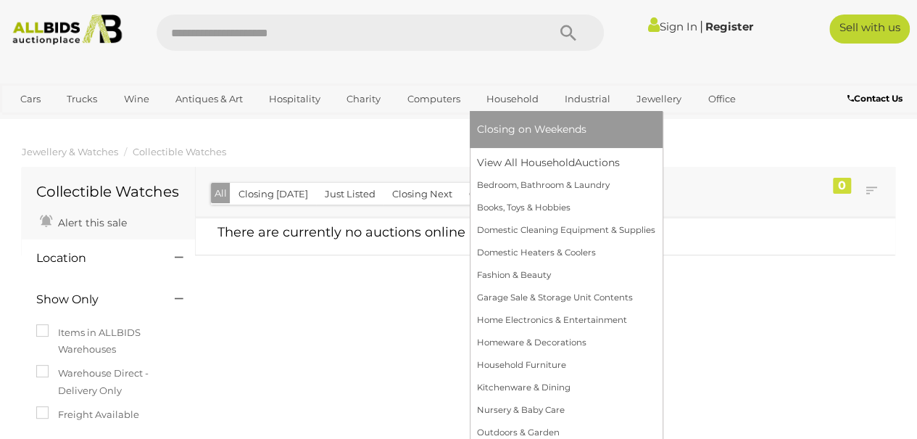
click at [512, 100] on link "Household" at bounding box center [512, 99] width 71 height 24
click at [526, 365] on link "Household Furniture" at bounding box center [566, 365] width 178 height 22
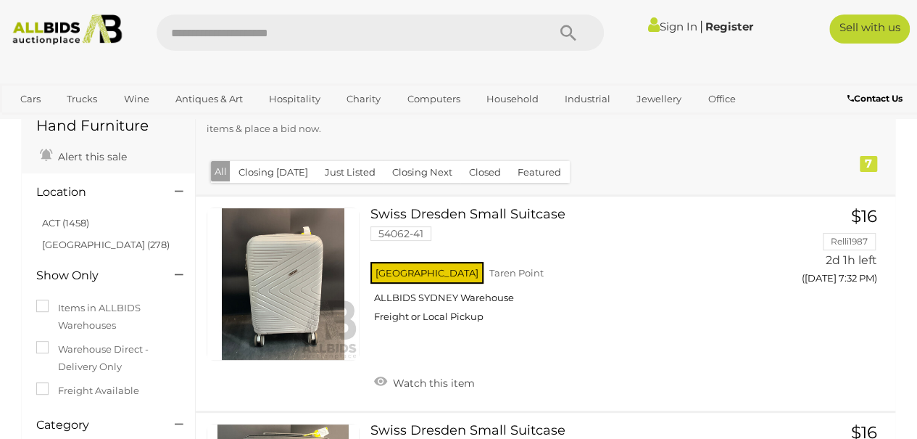
scroll to position [97, 0]
click at [54, 228] on link "ACT (1458)" at bounding box center [65, 223] width 47 height 12
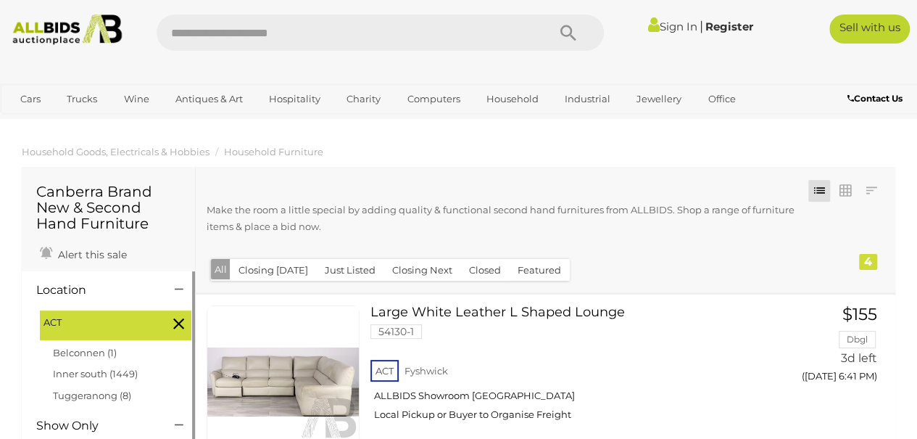
click at [339, 270] on button "Just Listed" at bounding box center [350, 270] width 68 height 22
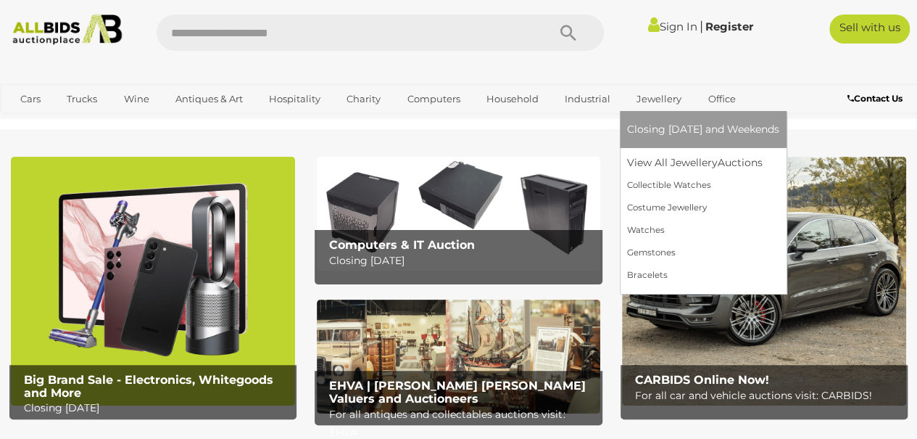
click at [653, 104] on link "Jewellery" at bounding box center [659, 99] width 64 height 24
click at [642, 231] on link "Watches" at bounding box center [703, 230] width 152 height 22
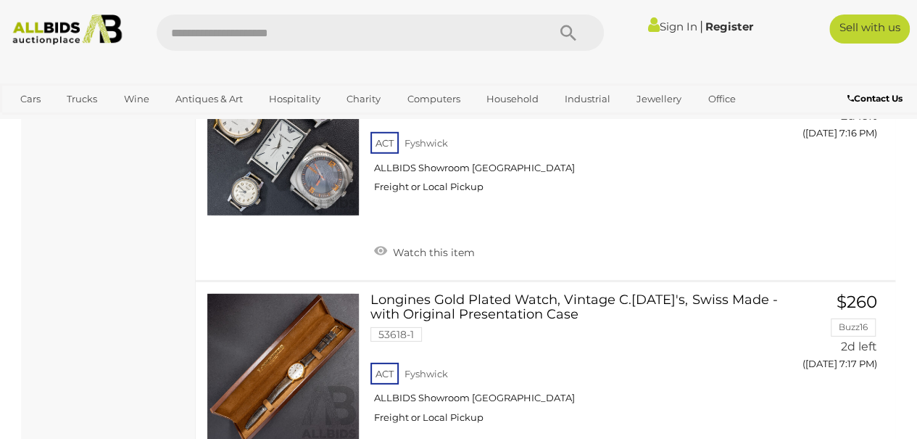
scroll to position [10290, 0]
click at [460, 292] on link "Longines Gold Plated Watch, Vintage C.[DATE]'s, Swiss Made - with Original Pres…" at bounding box center [574, 362] width 386 height 141
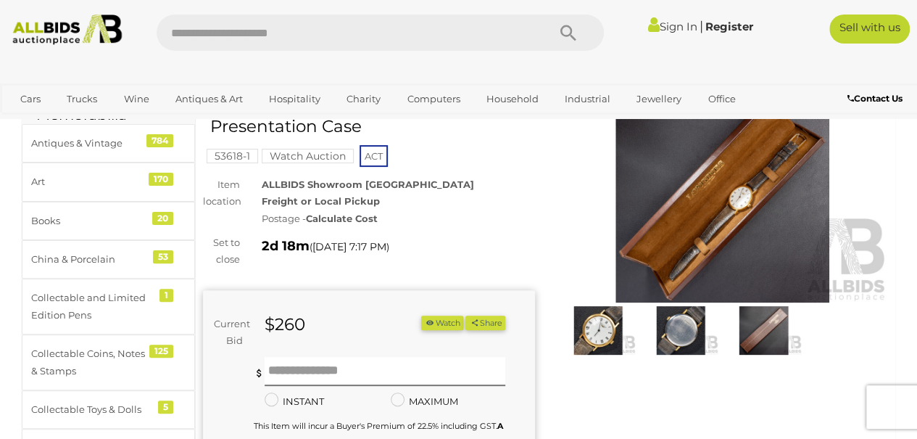
scroll to position [93, 0]
click at [684, 325] on img at bounding box center [680, 330] width 75 height 49
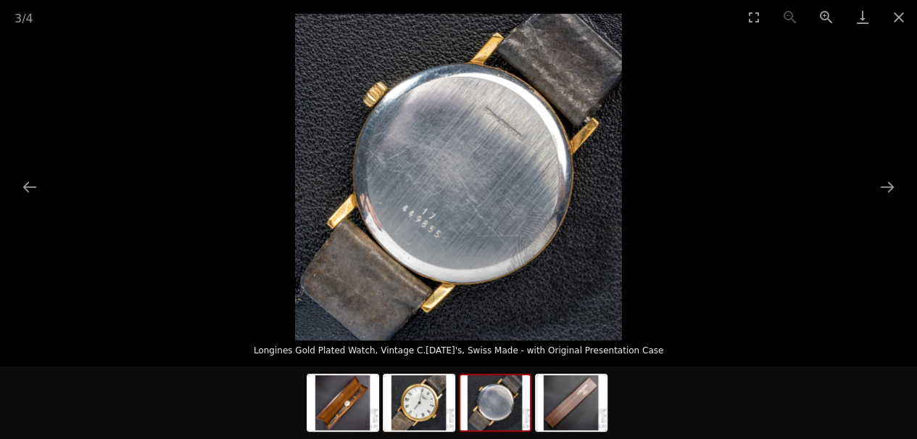
scroll to position [92, 0]
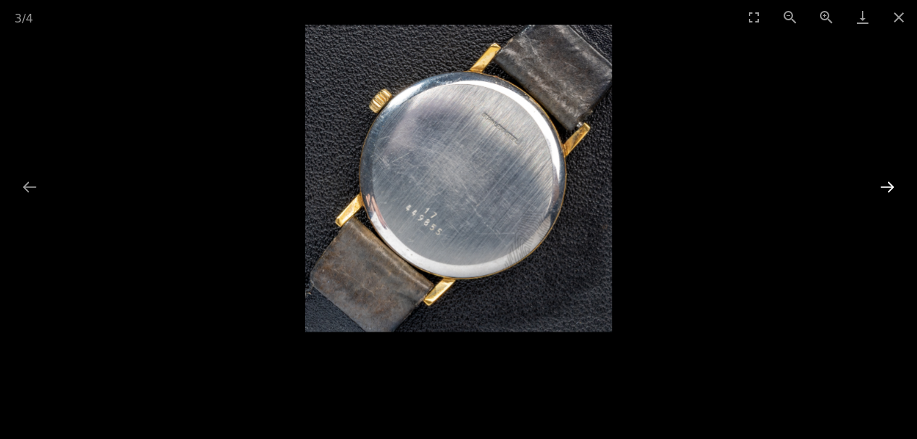
click at [889, 189] on button "Next slide" at bounding box center [887, 187] width 30 height 28
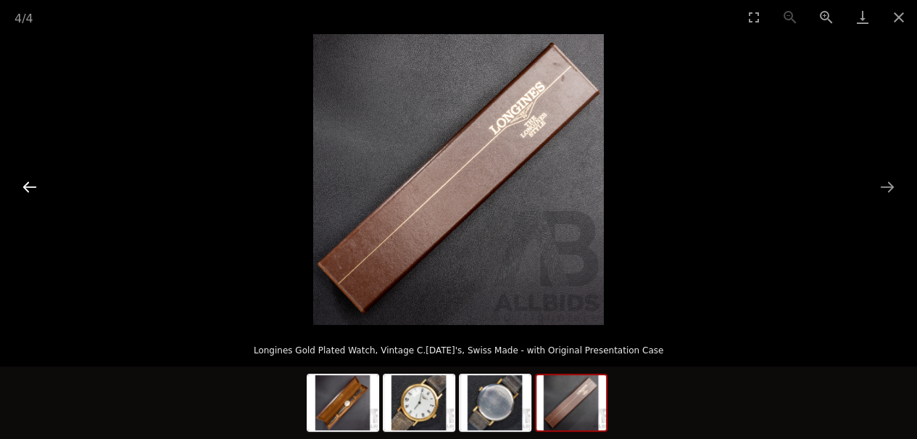
click at [29, 191] on button "Previous slide" at bounding box center [29, 187] width 30 height 28
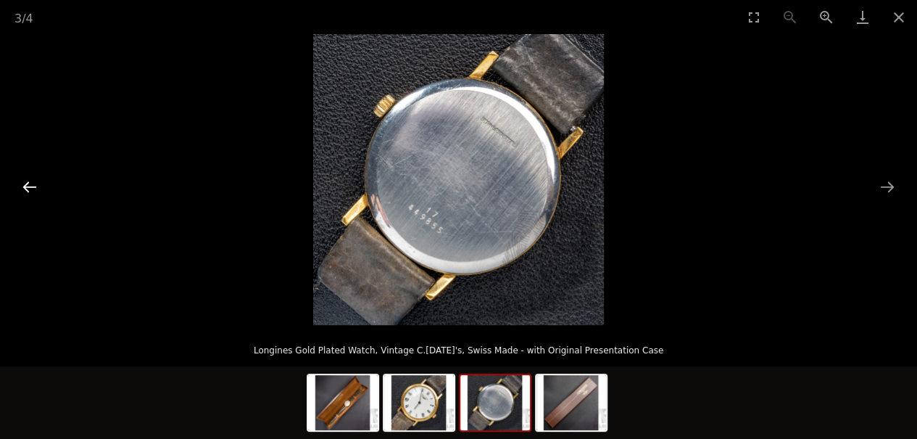
click at [31, 200] on button "Previous slide" at bounding box center [29, 187] width 30 height 28
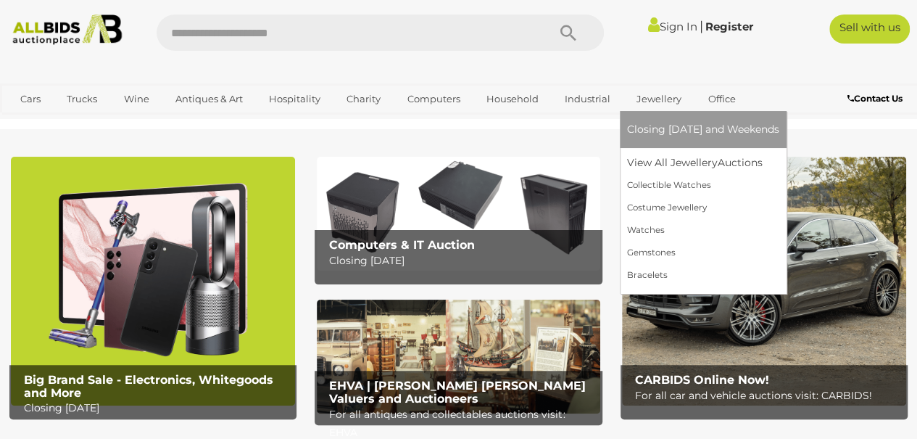
click at [654, 106] on link "Jewellery" at bounding box center [659, 99] width 64 height 24
click at [647, 235] on link "Watches" at bounding box center [703, 230] width 152 height 22
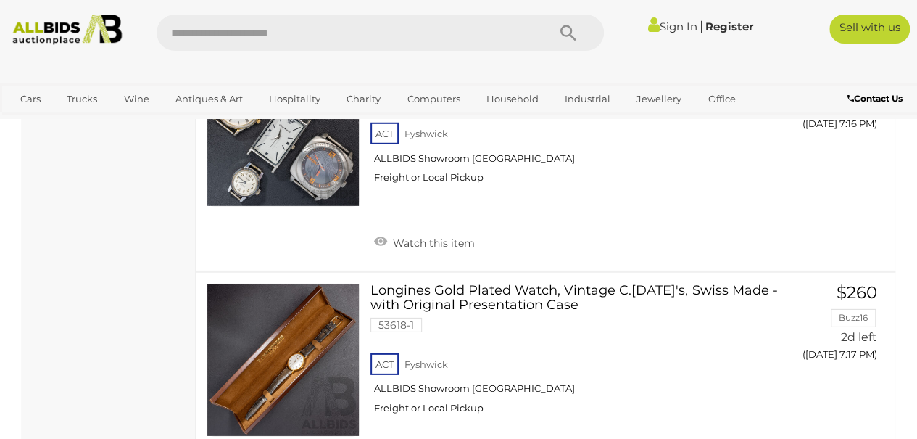
scroll to position [10301, 0]
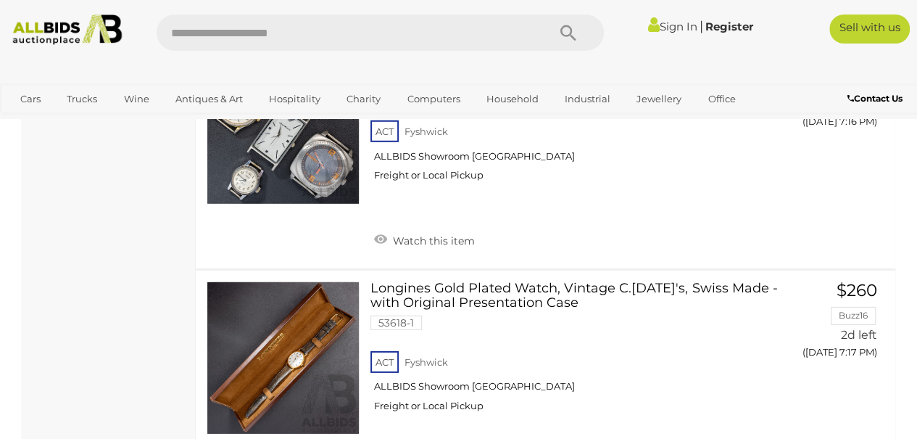
click at [510, 281] on link "Longines Gold Plated Watch, Vintage C.1970's, Swiss Made - with Original Presen…" at bounding box center [574, 351] width 386 height 141
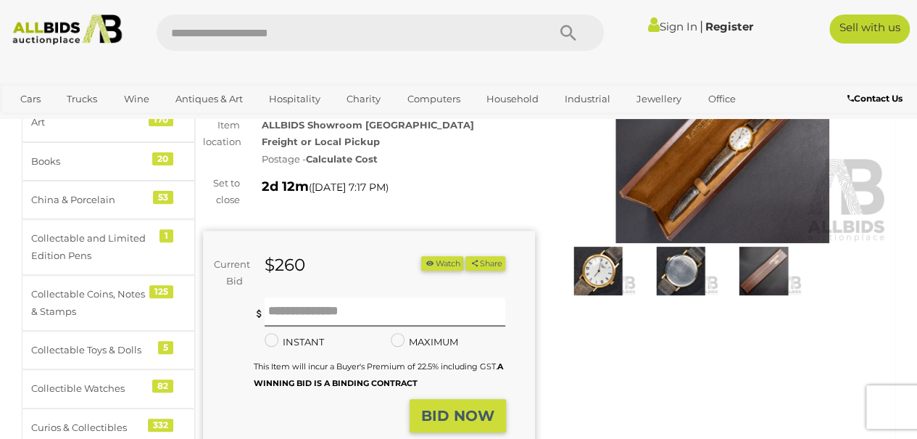
scroll to position [161, 0]
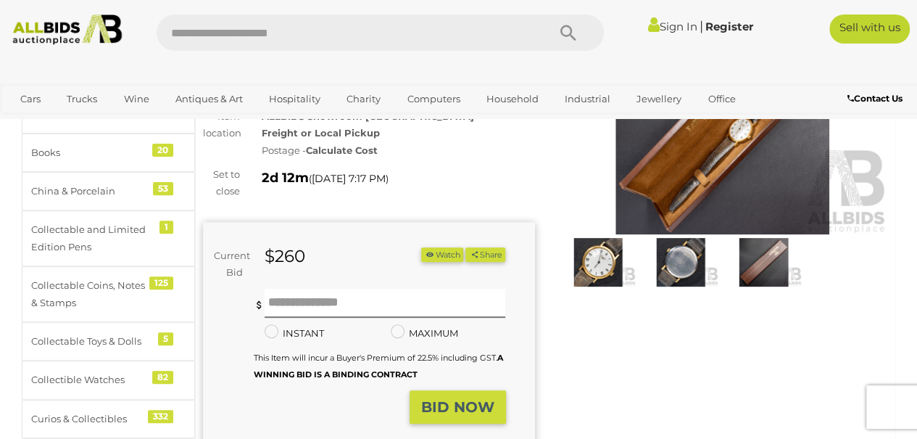
click at [601, 270] on img at bounding box center [597, 262] width 75 height 49
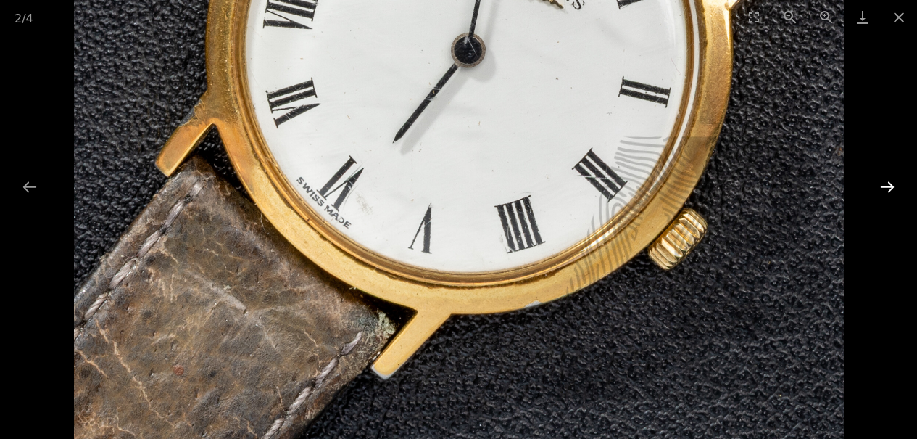
click at [897, 191] on button "Next slide" at bounding box center [887, 187] width 30 height 28
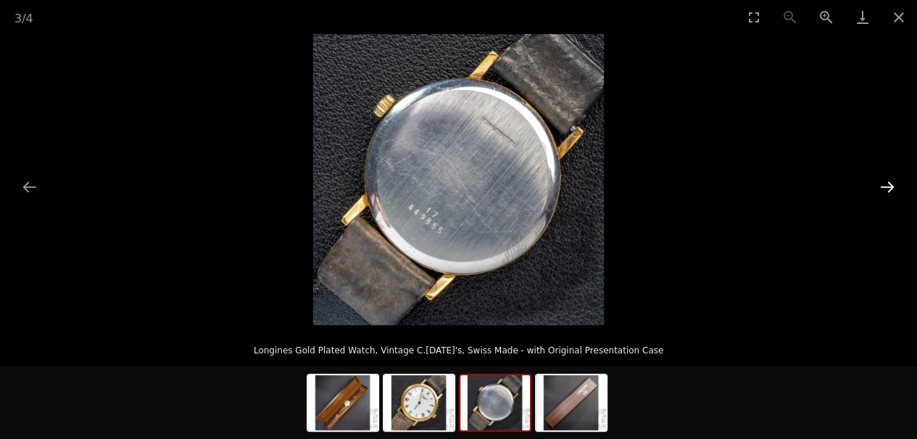
click at [895, 189] on button "Next slide" at bounding box center [887, 187] width 30 height 28
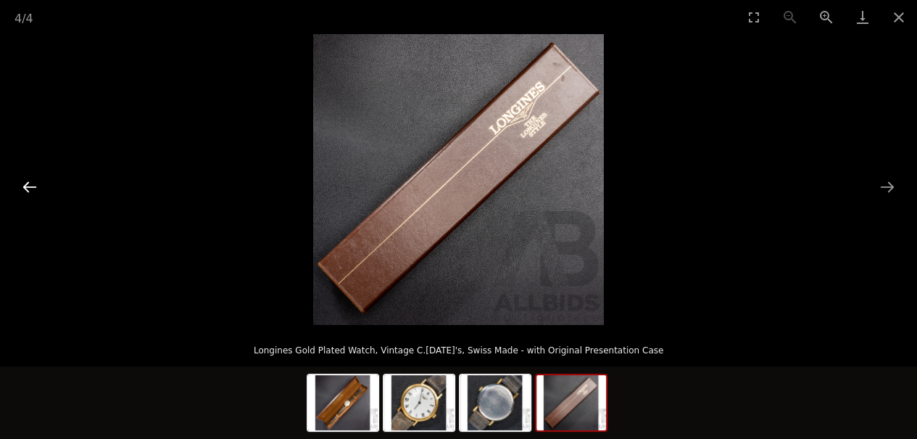
click at [28, 194] on button "Previous slide" at bounding box center [29, 187] width 30 height 28
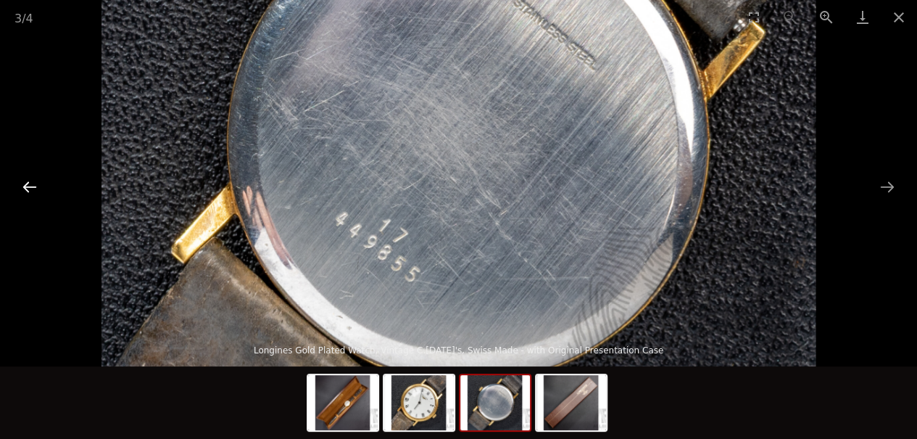
scroll to position [161, 0]
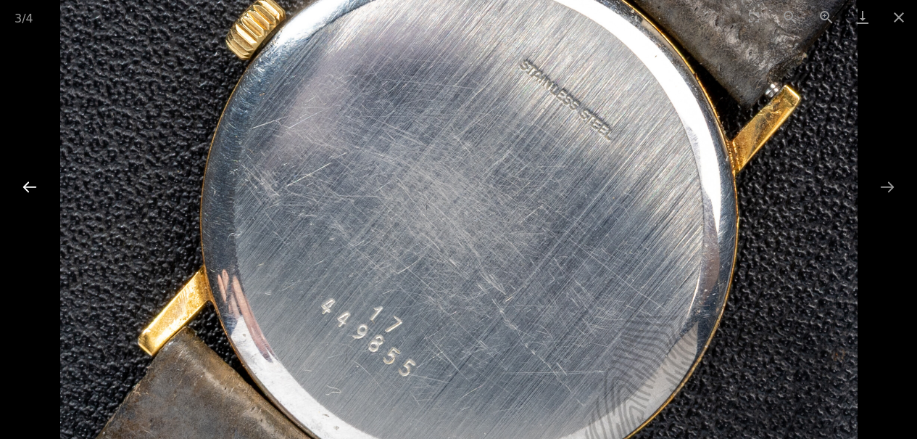
click at [27, 191] on button "Previous slide" at bounding box center [29, 187] width 30 height 28
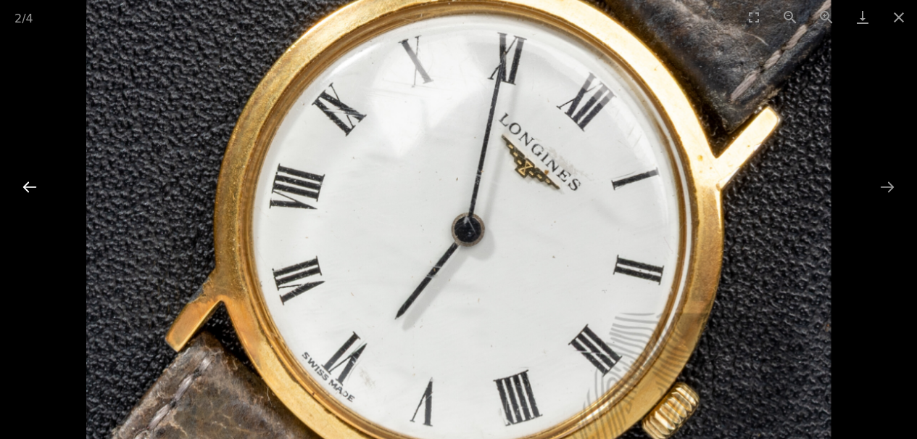
click at [28, 185] on button "Previous slide" at bounding box center [29, 187] width 30 height 28
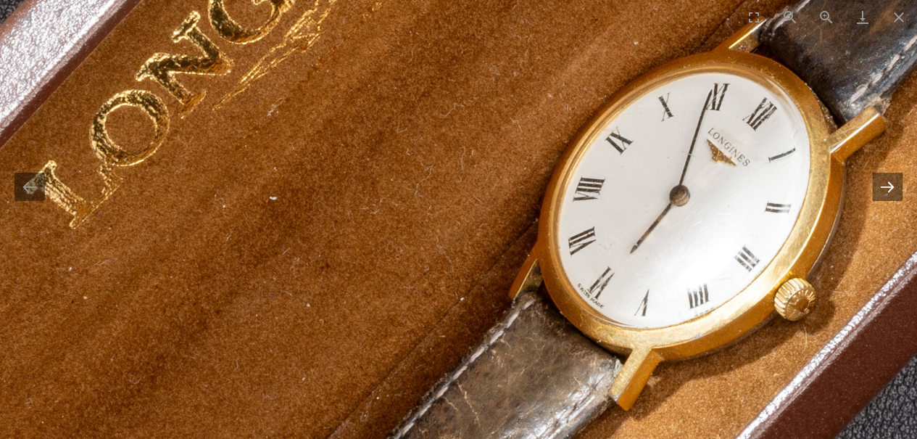
click at [887, 189] on button "Next slide" at bounding box center [887, 187] width 30 height 28
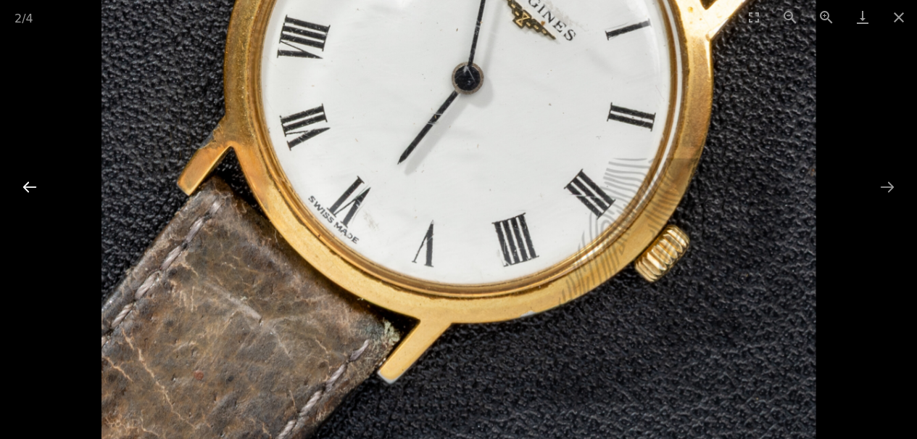
click at [29, 186] on button "Previous slide" at bounding box center [29, 187] width 30 height 28
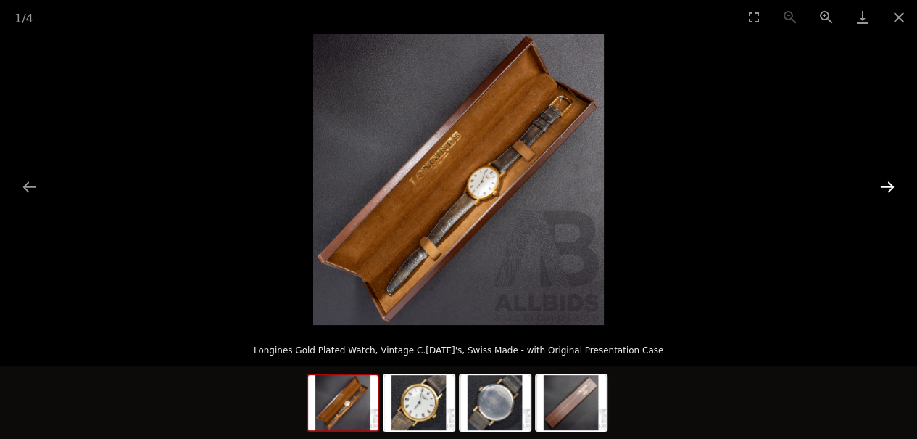
click at [895, 191] on button "Next slide" at bounding box center [887, 187] width 30 height 28
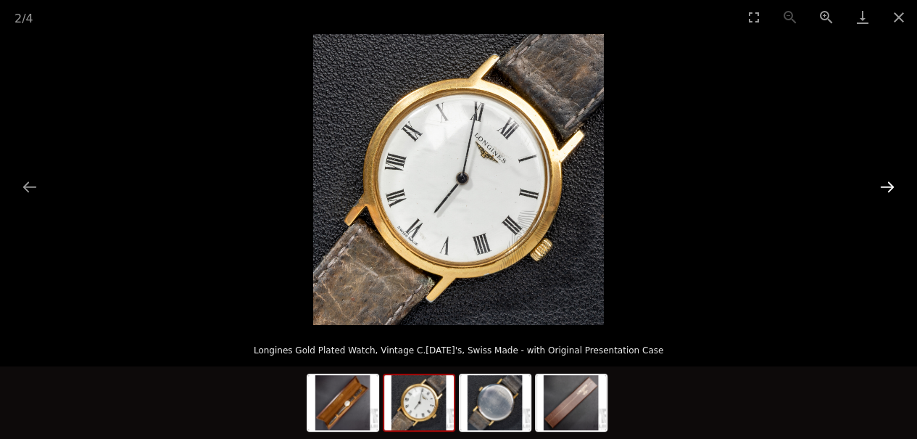
click at [893, 191] on button "Next slide" at bounding box center [887, 187] width 30 height 28
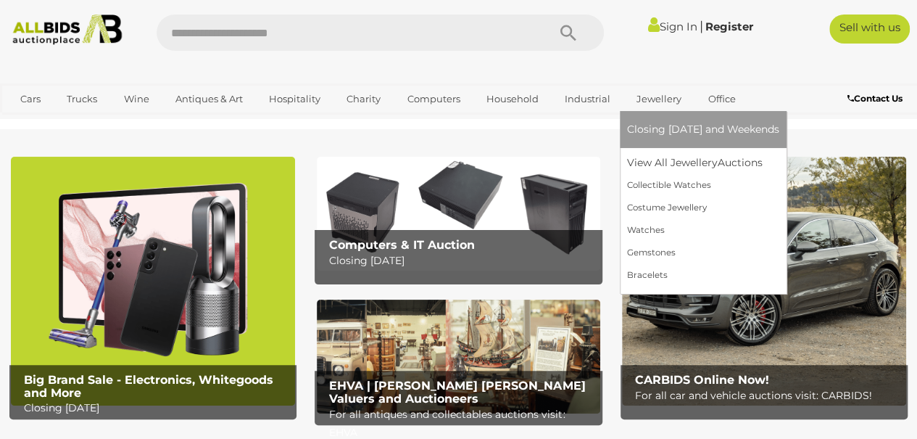
click at [651, 98] on link "Jewellery" at bounding box center [659, 99] width 64 height 24
click at [641, 226] on link "Watches" at bounding box center [703, 230] width 152 height 22
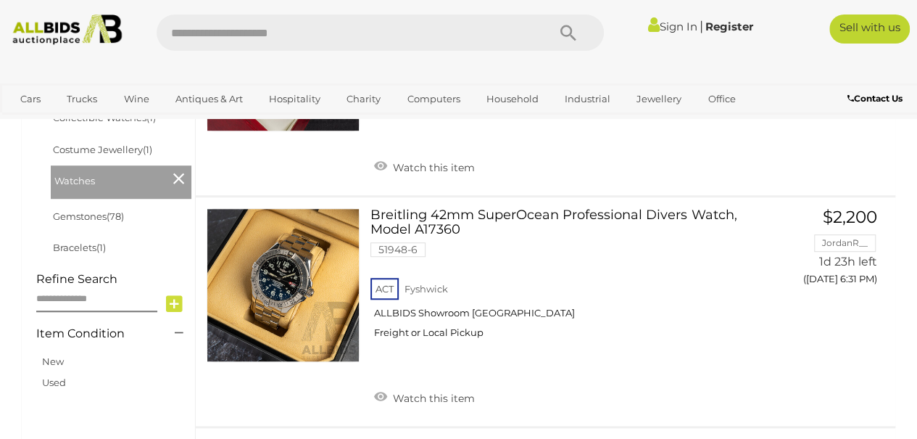
scroll to position [440, 0]
click at [270, 286] on link at bounding box center [283, 285] width 153 height 153
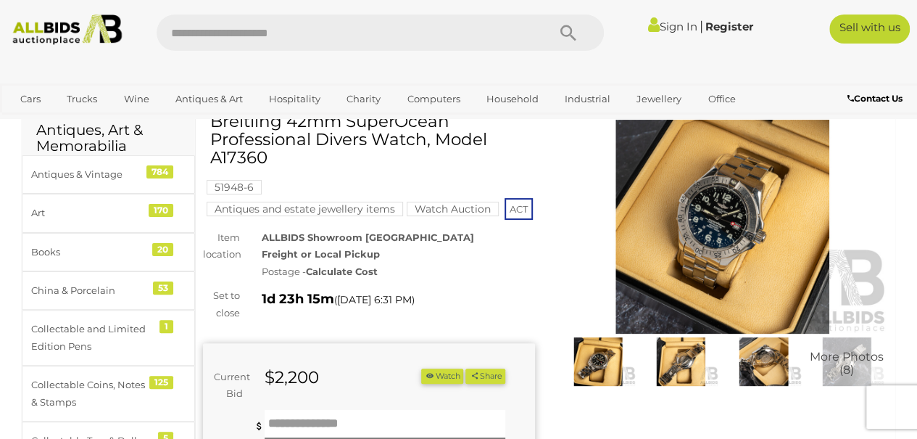
scroll to position [62, 0]
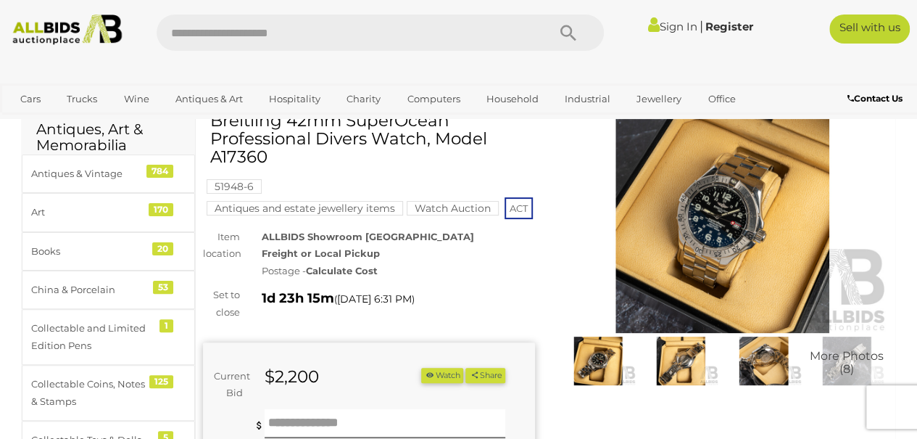
click at [748, 249] on img at bounding box center [723, 226] width 332 height 214
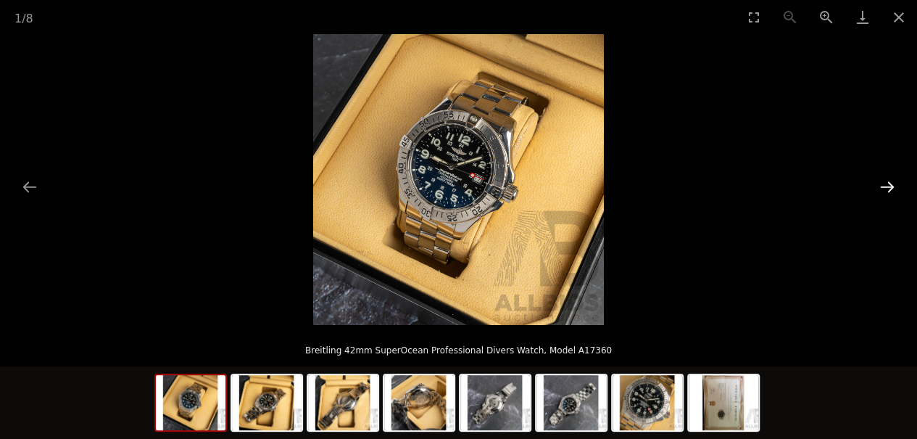
click at [891, 192] on button "Next slide" at bounding box center [887, 187] width 30 height 28
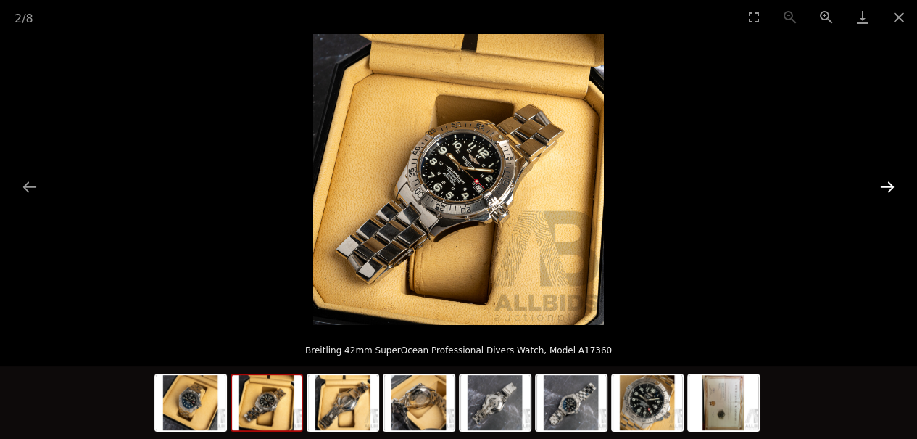
click at [893, 191] on button "Next slide" at bounding box center [887, 187] width 30 height 28
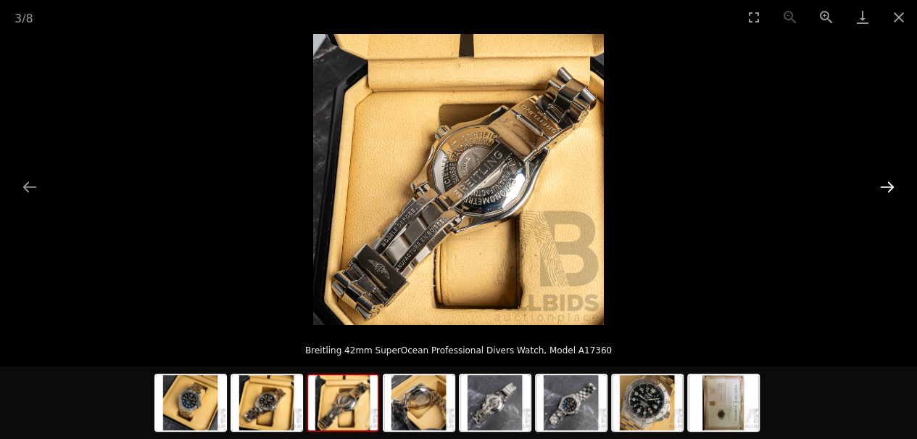
click at [890, 191] on button "Next slide" at bounding box center [887, 187] width 30 height 28
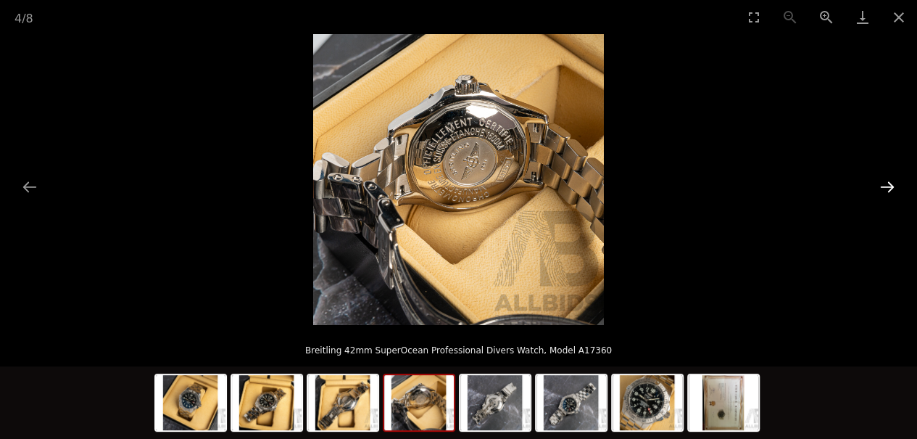
click at [896, 182] on button "Next slide" at bounding box center [887, 187] width 30 height 28
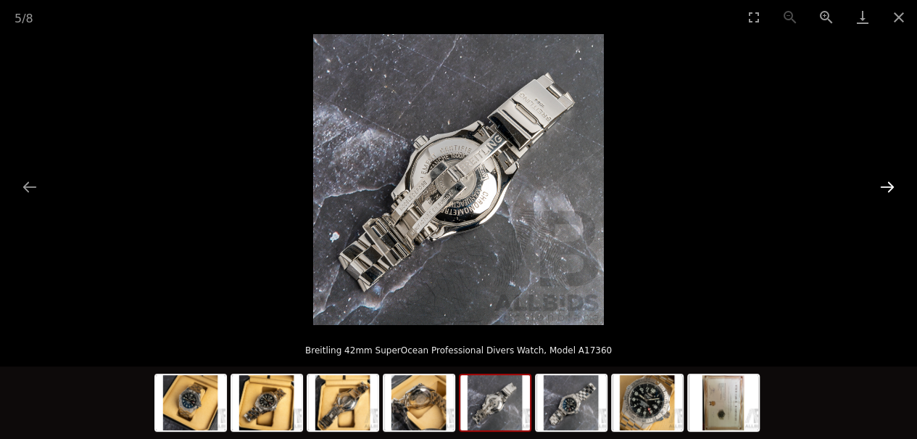
click at [890, 183] on button "Next slide" at bounding box center [887, 187] width 30 height 28
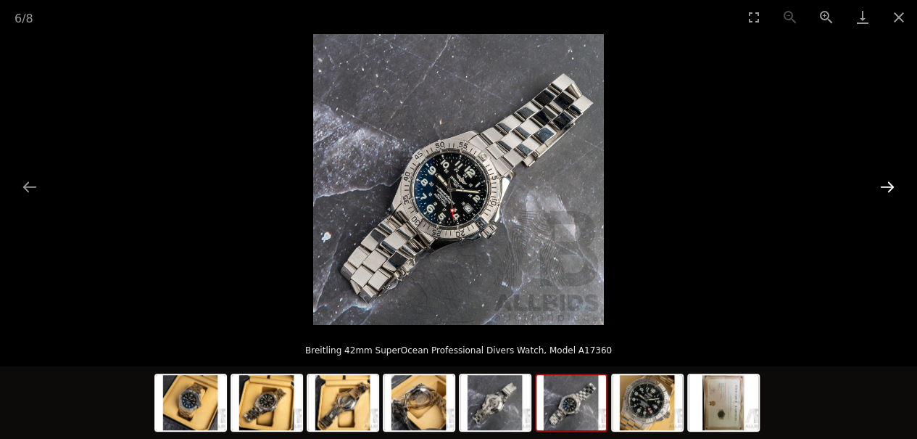
click at [899, 181] on button "Next slide" at bounding box center [887, 187] width 30 height 28
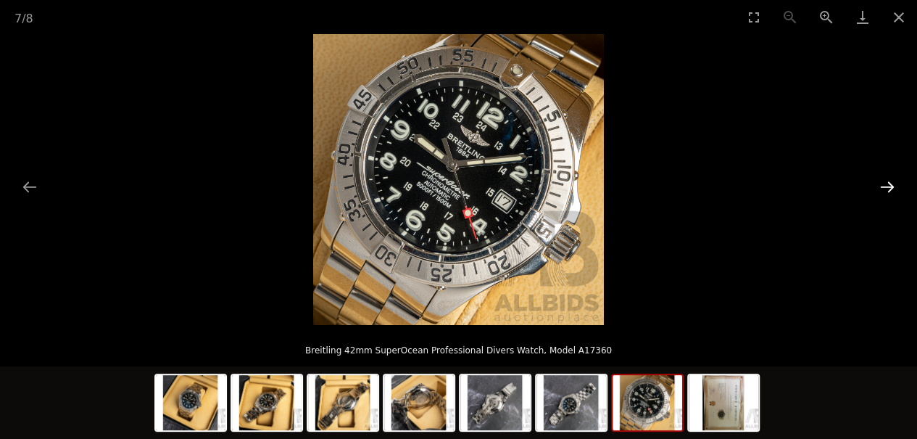
click at [901, 187] on button "Next slide" at bounding box center [887, 187] width 30 height 28
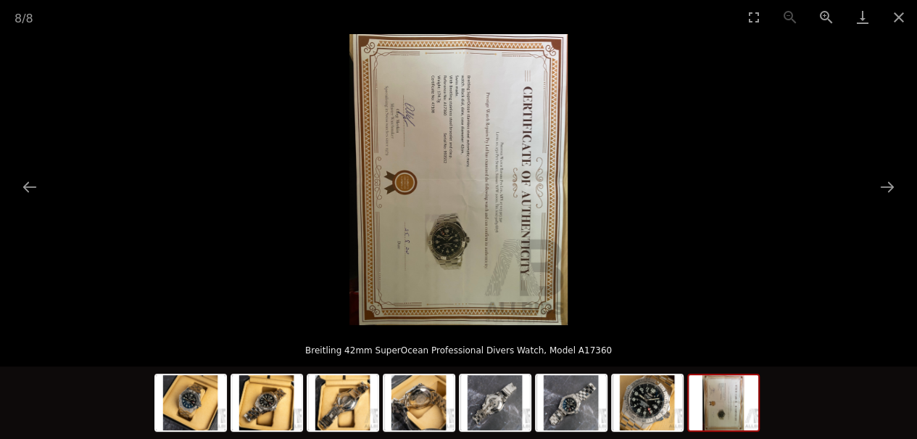
click at [907, 183] on picture at bounding box center [458, 179] width 917 height 291
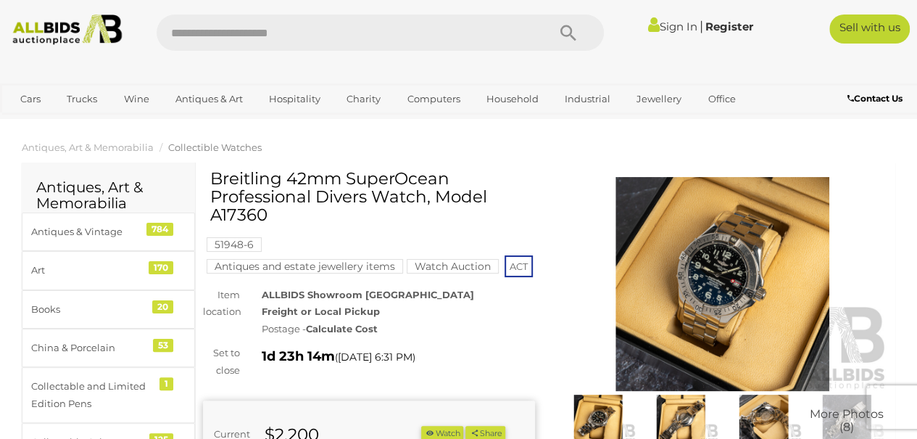
scroll to position [4, 0]
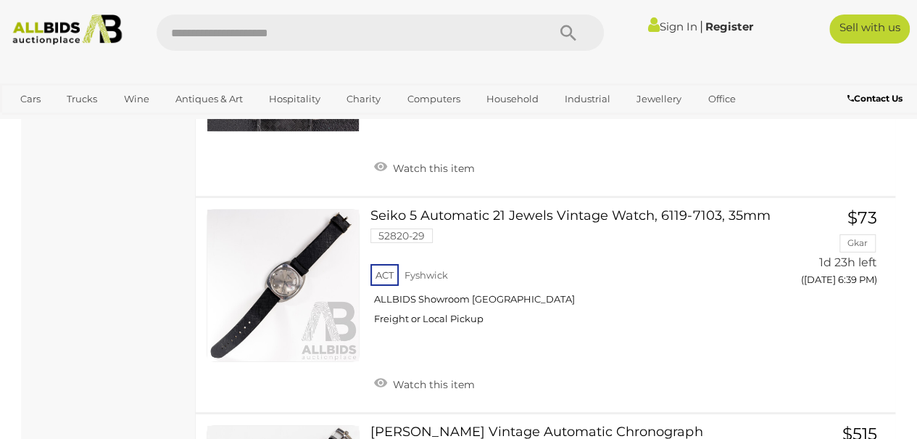
scroll to position [2298, 0]
click at [283, 265] on link at bounding box center [283, 284] width 153 height 153
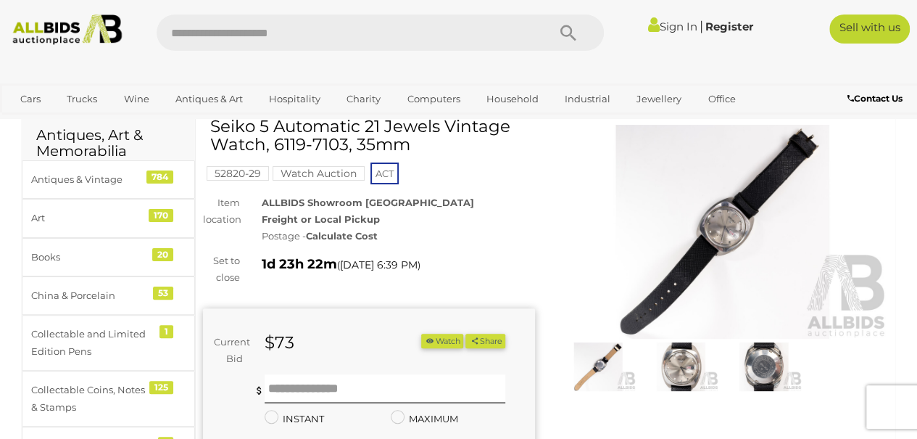
scroll to position [54, 0]
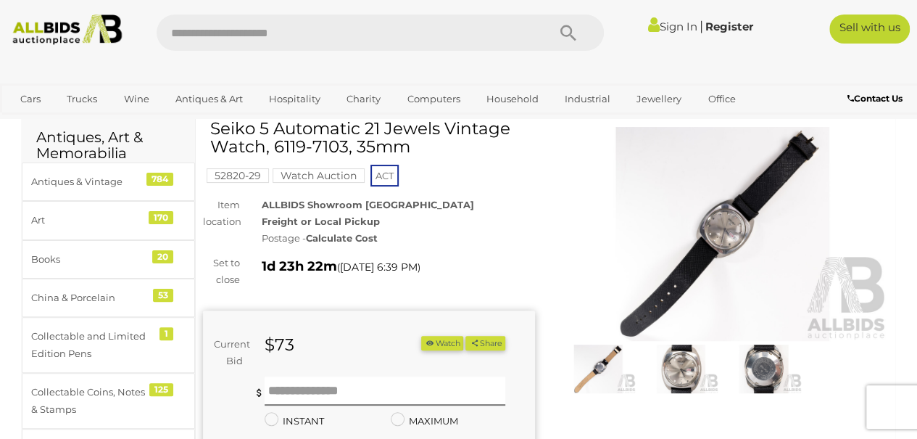
click at [773, 283] on img at bounding box center [723, 234] width 332 height 214
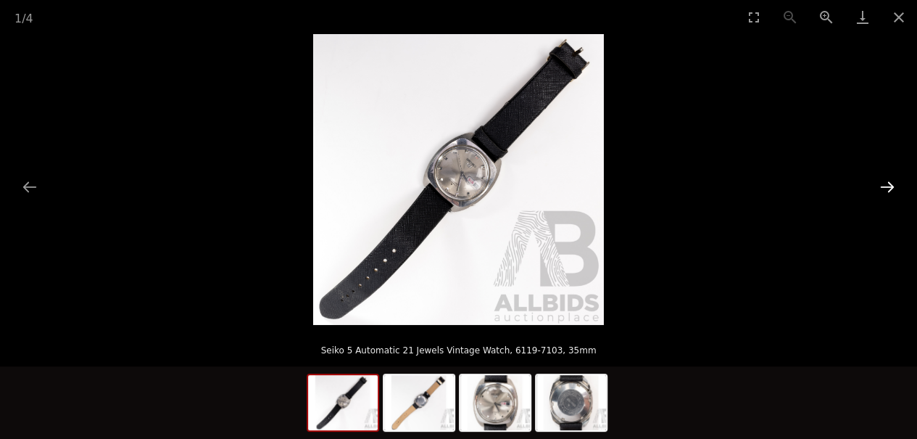
click at [895, 191] on button "Next slide" at bounding box center [887, 187] width 30 height 28
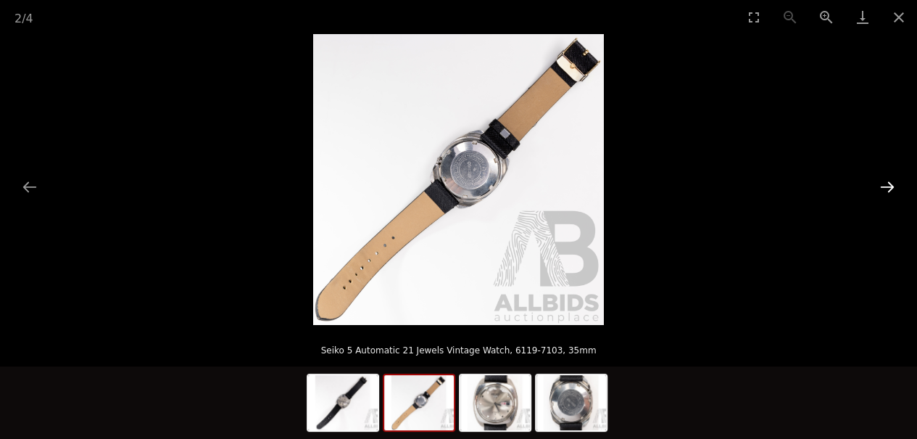
click at [899, 191] on button "Next slide" at bounding box center [887, 187] width 30 height 28
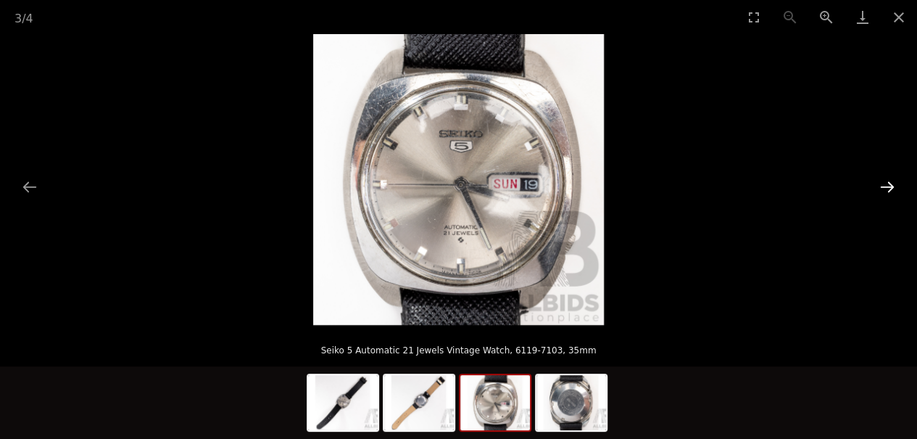
click at [886, 191] on button "Next slide" at bounding box center [887, 187] width 30 height 28
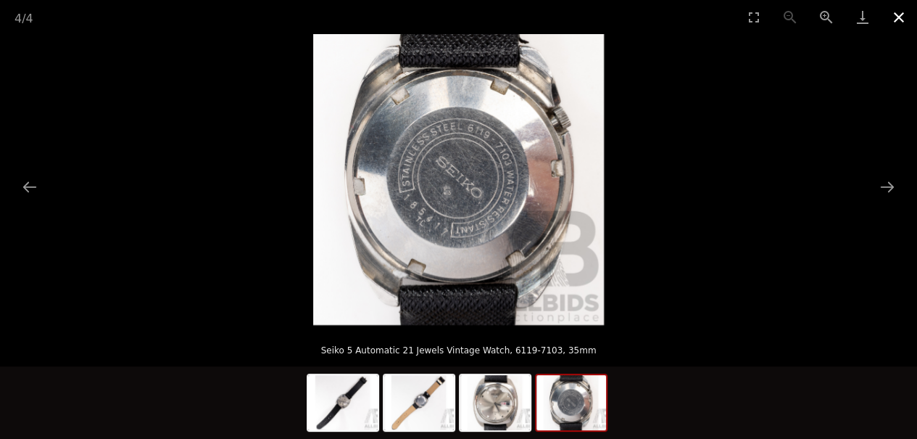
click at [903, 22] on button "Close gallery" at bounding box center [899, 17] width 36 height 34
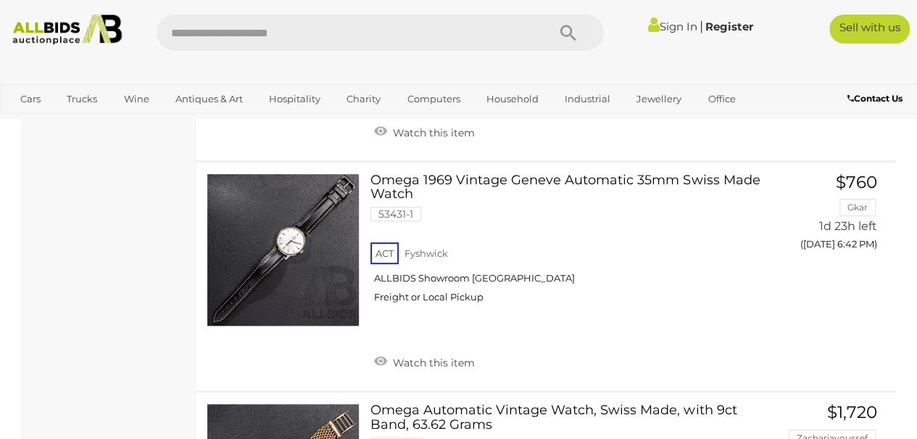
scroll to position [3010, 0]
click at [291, 231] on link at bounding box center [283, 249] width 153 height 153
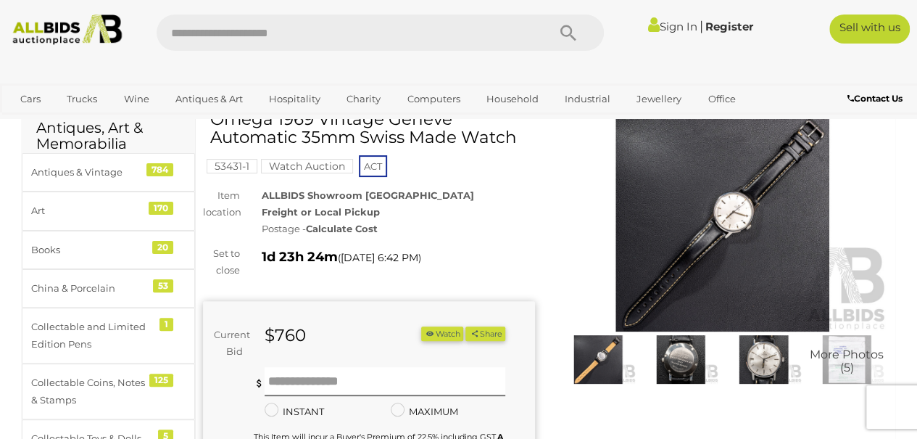
scroll to position [41, 0]
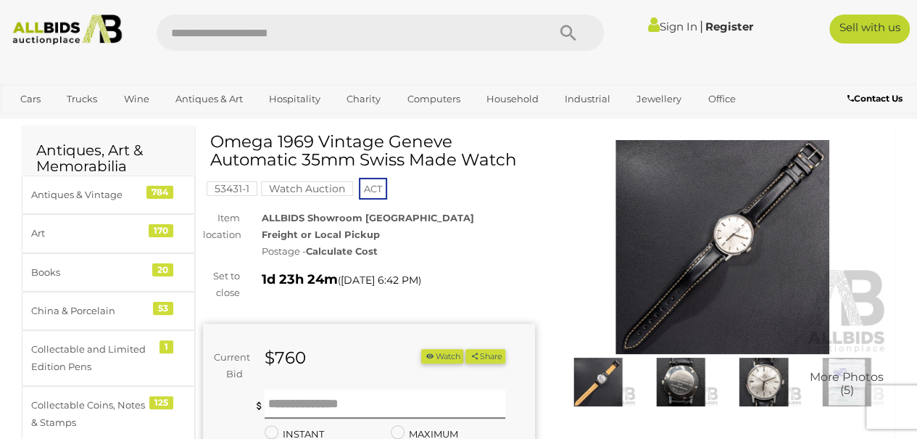
click at [777, 296] on img at bounding box center [723, 247] width 332 height 214
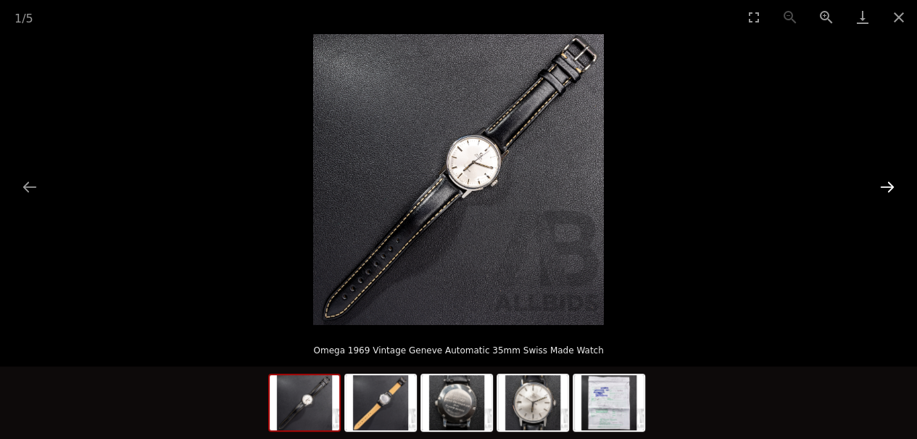
click at [887, 183] on button "Next slide" at bounding box center [887, 187] width 30 height 28
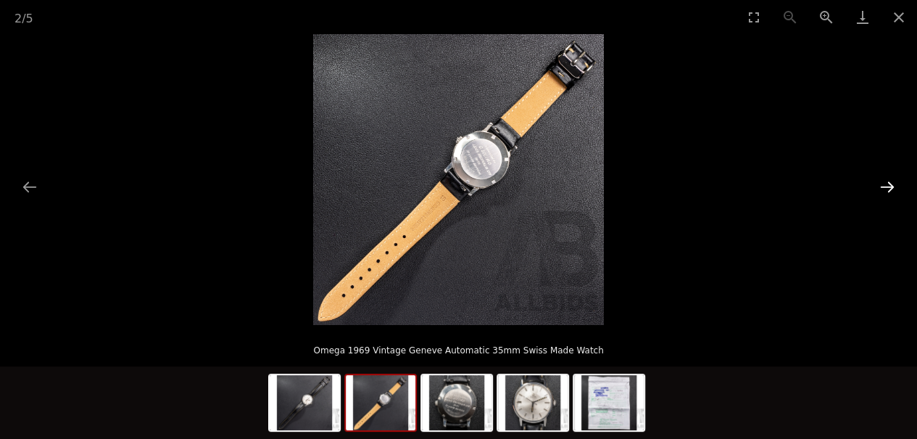
click at [898, 197] on button "Next slide" at bounding box center [887, 187] width 30 height 28
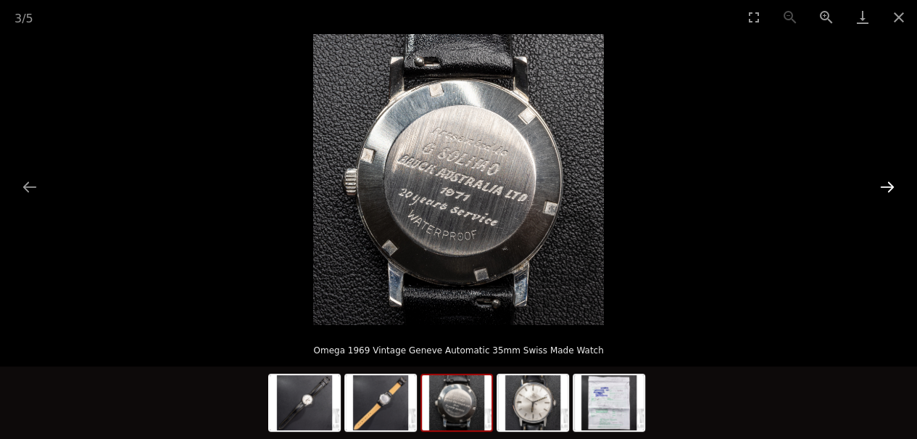
click at [895, 186] on button "Next slide" at bounding box center [887, 187] width 30 height 28
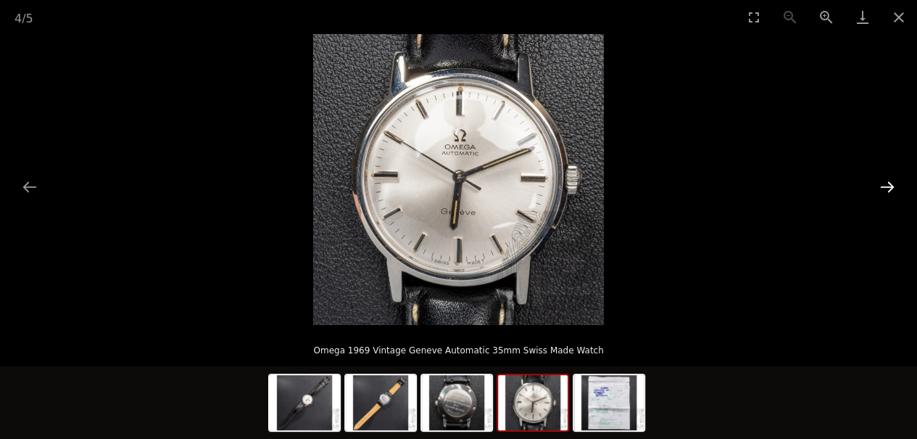
click at [890, 183] on button "Next slide" at bounding box center [887, 187] width 30 height 28
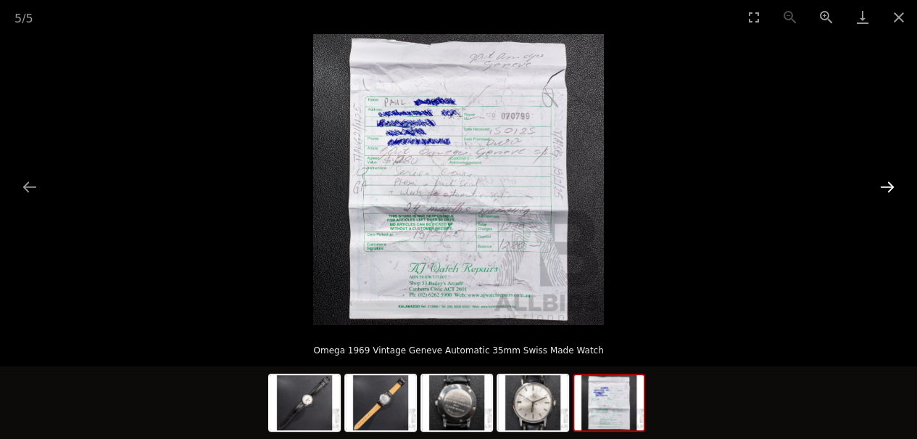
scroll to position [43, 0]
click at [29, 188] on button "Previous slide" at bounding box center [29, 187] width 30 height 28
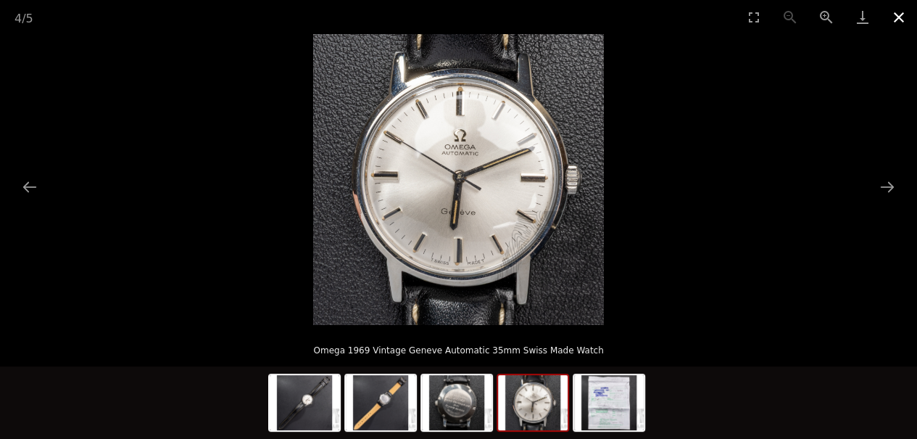
click at [897, 17] on button "Close gallery" at bounding box center [899, 17] width 36 height 34
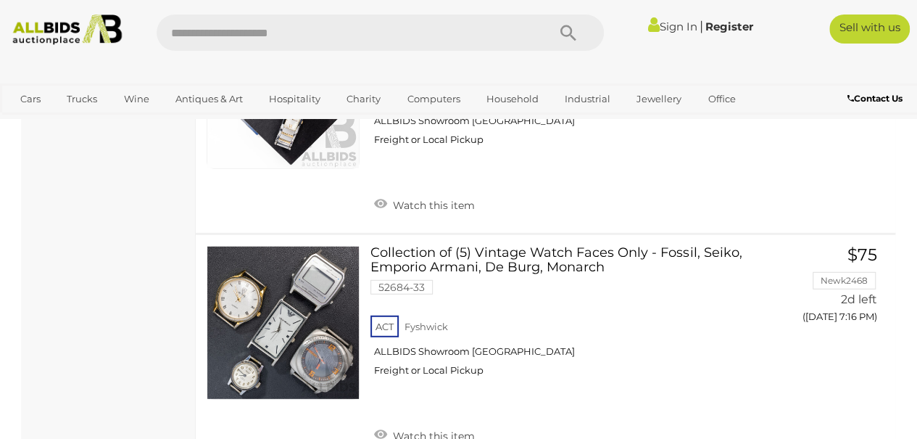
scroll to position [10107, 0]
click at [289, 245] on link at bounding box center [283, 321] width 153 height 153
